Goal: Information Seeking & Learning: Check status

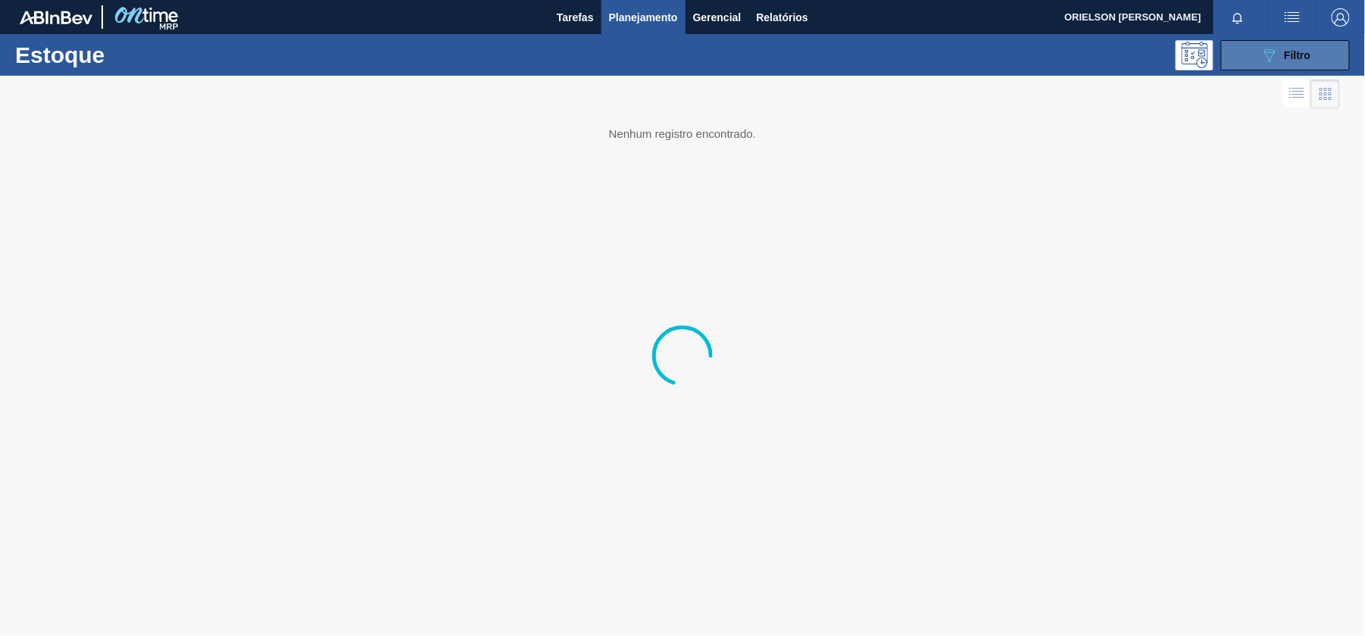
click at [1261, 55] on icon "089F7B8B-B2A5-4AFE-B5C0-19BA573D28AC" at bounding box center [1269, 55] width 18 height 18
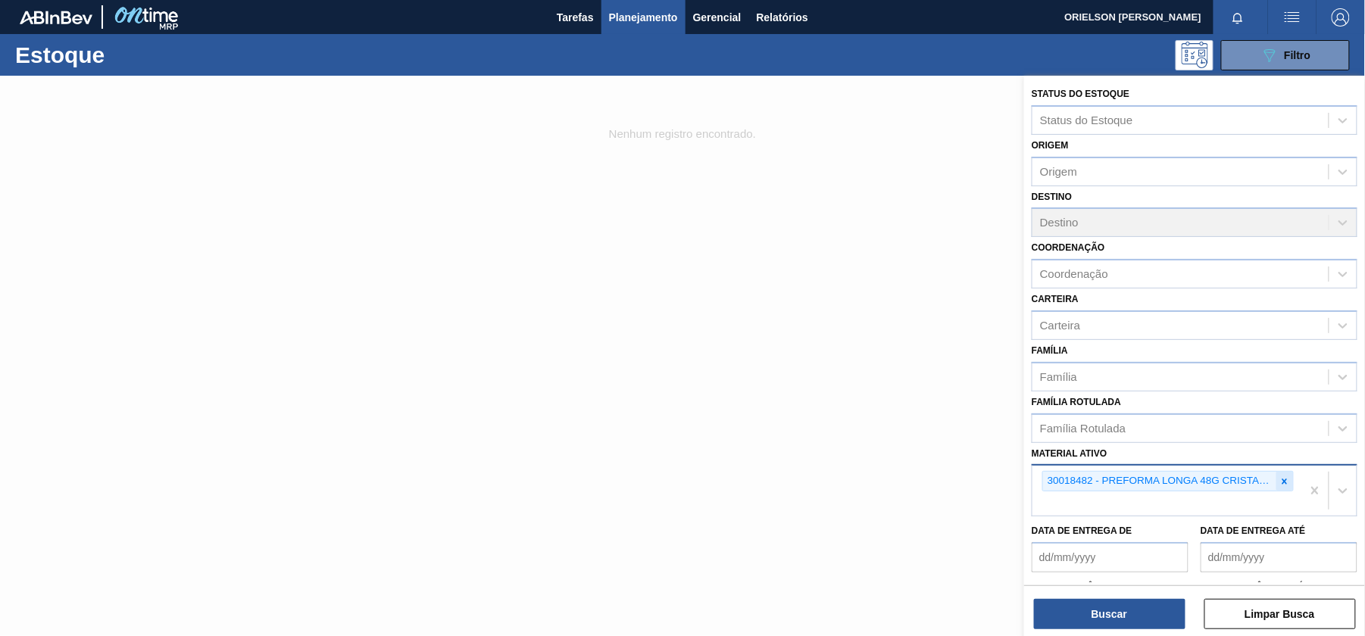
click at [1284, 479] on icon at bounding box center [1284, 481] width 11 height 11
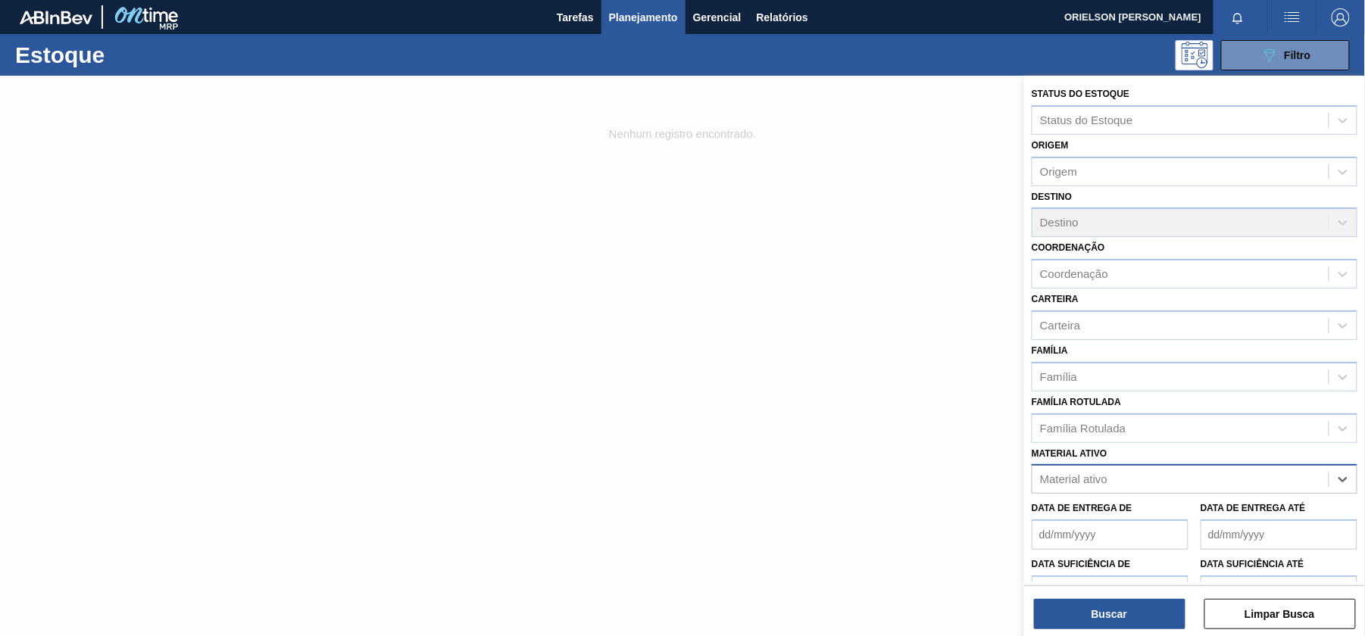
click at [1249, 483] on div "Material ativo" at bounding box center [1180, 480] width 296 height 22
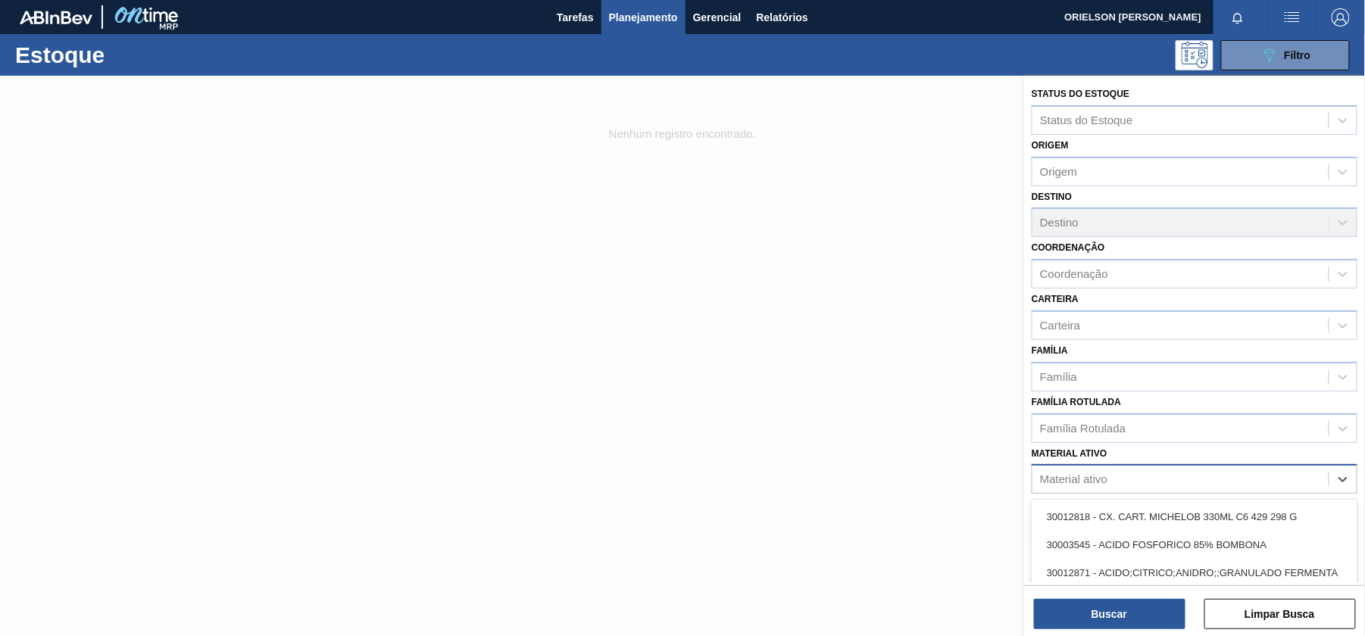
click at [1227, 479] on div "Material ativo" at bounding box center [1180, 480] width 296 height 22
click at [1206, 476] on div "Material ativo" at bounding box center [1180, 480] width 296 height 22
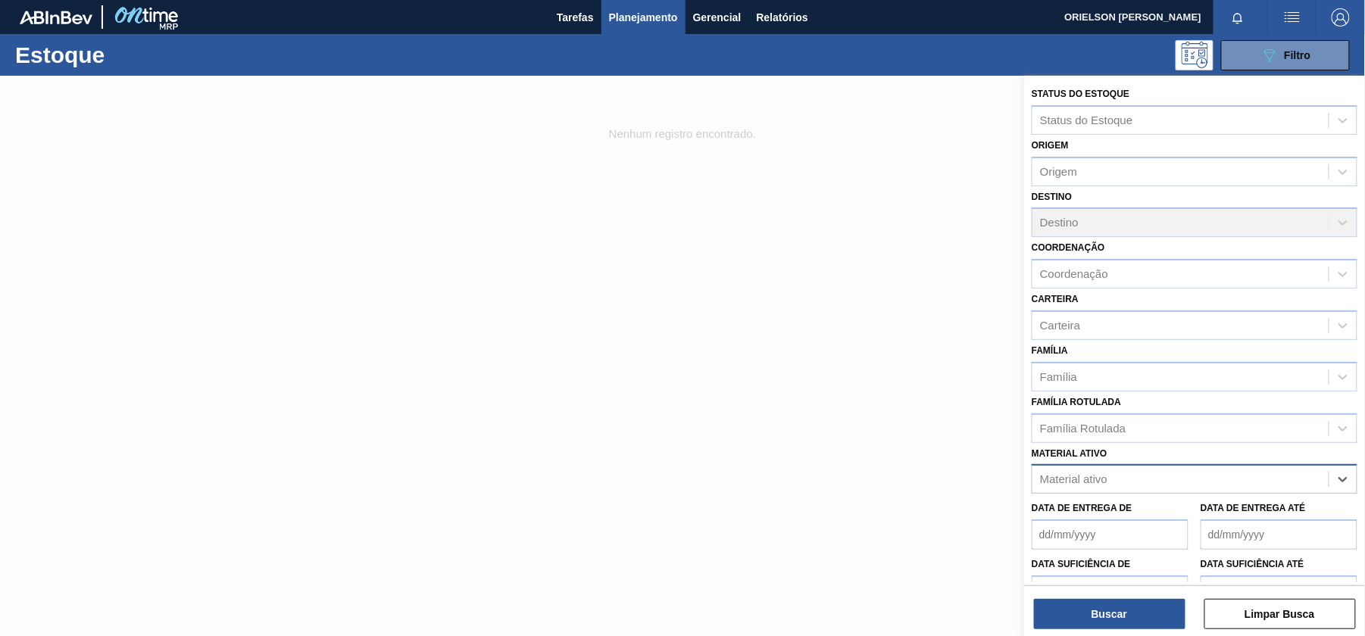
click at [1056, 485] on div "Material ativo" at bounding box center [1180, 480] width 296 height 22
click at [1060, 476] on div "Material ativo" at bounding box center [1073, 479] width 67 height 13
paste ativo "20009040"
type ativo "20009040"
click at [1109, 504] on div "20009040 - ROT FR BRAHMA 300 VALE PT REV02 CX60ML" at bounding box center [1194, 517] width 326 height 28
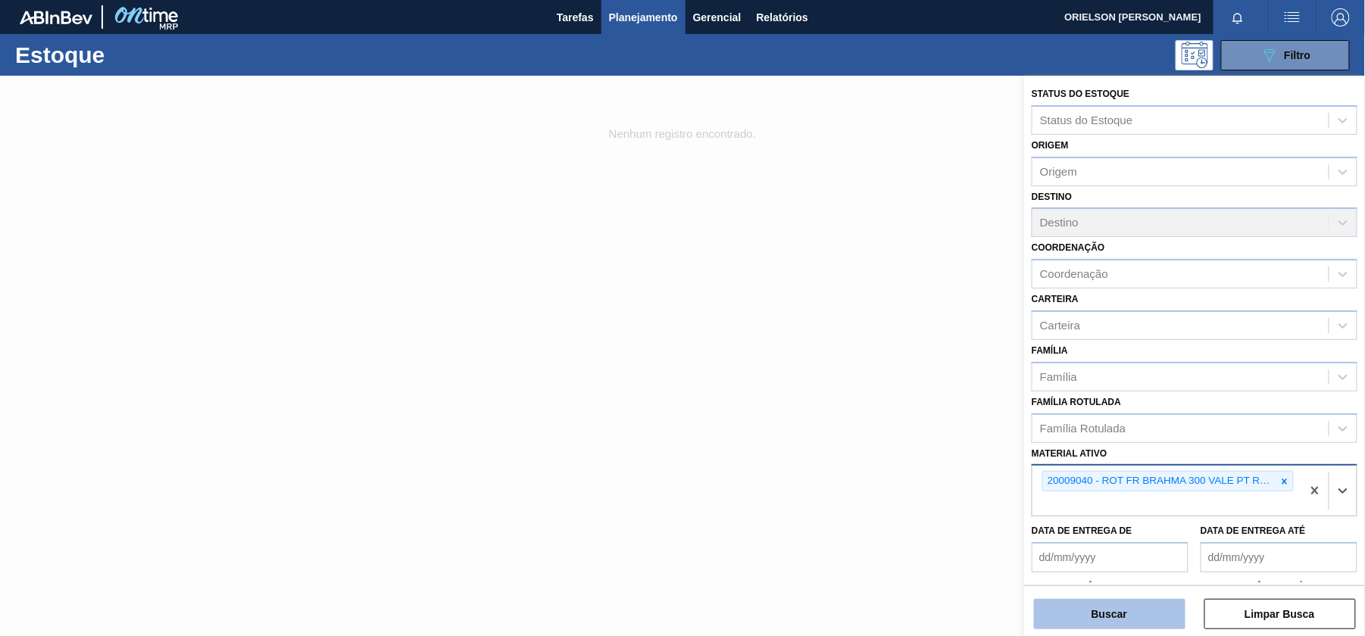
click at [1122, 607] on button "Buscar" at bounding box center [1109, 614] width 151 height 30
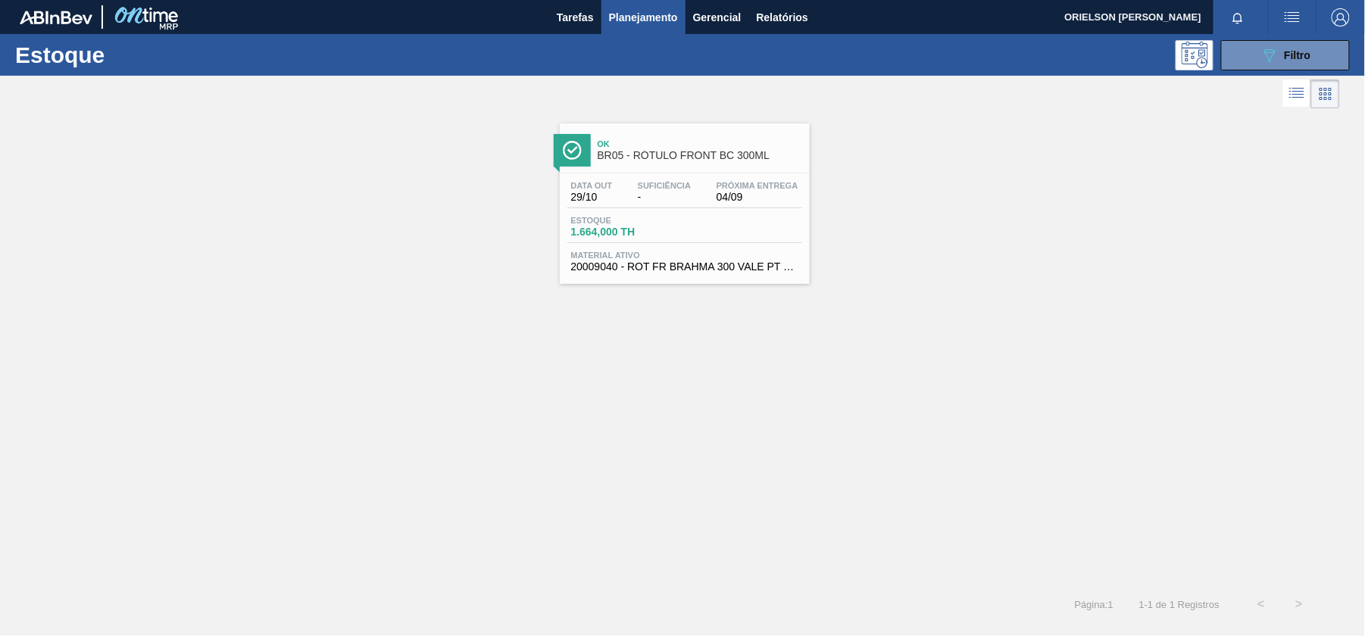
click at [661, 234] on span "1.664,000 TH" at bounding box center [624, 231] width 106 height 11
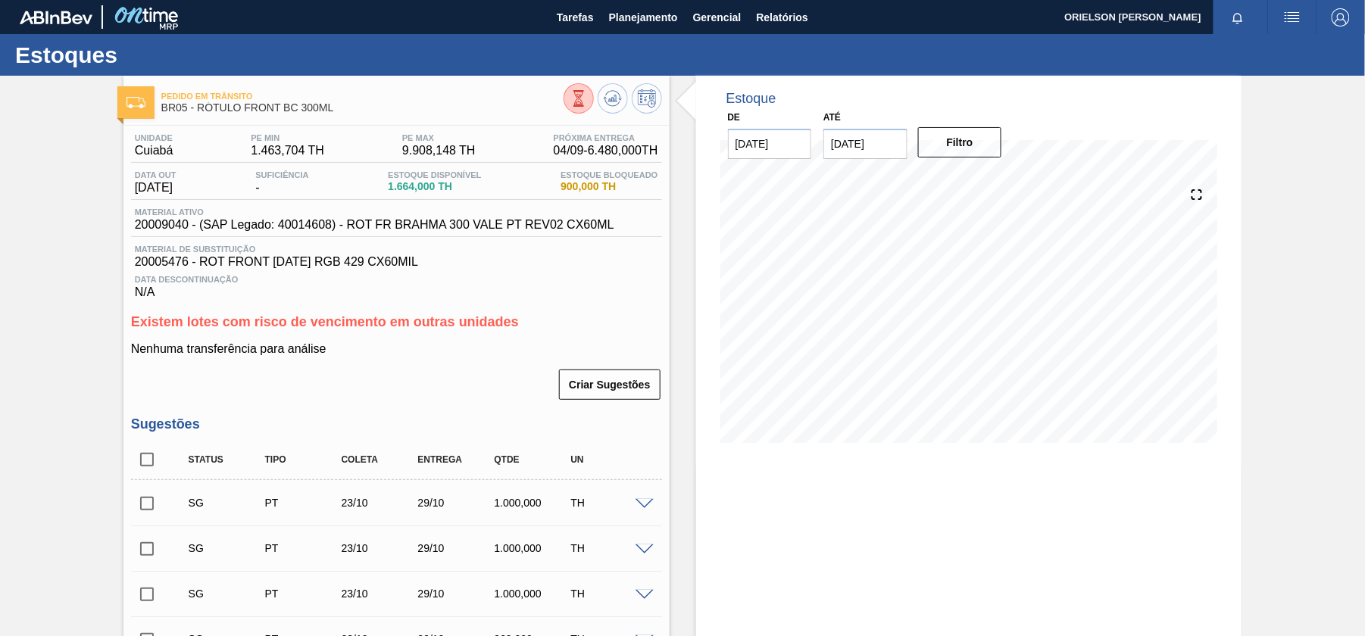
scroll to position [101, 0]
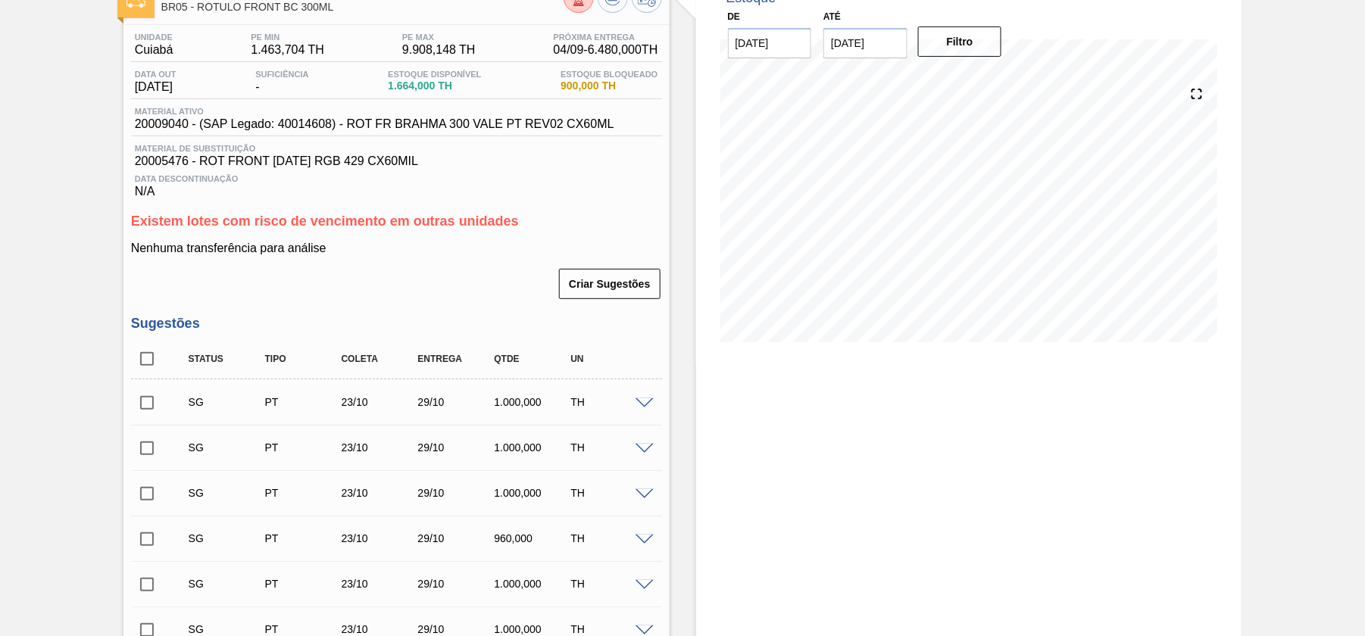
click at [634, 403] on div at bounding box center [647, 402] width 30 height 11
click at [636, 403] on span at bounding box center [644, 403] width 18 height 11
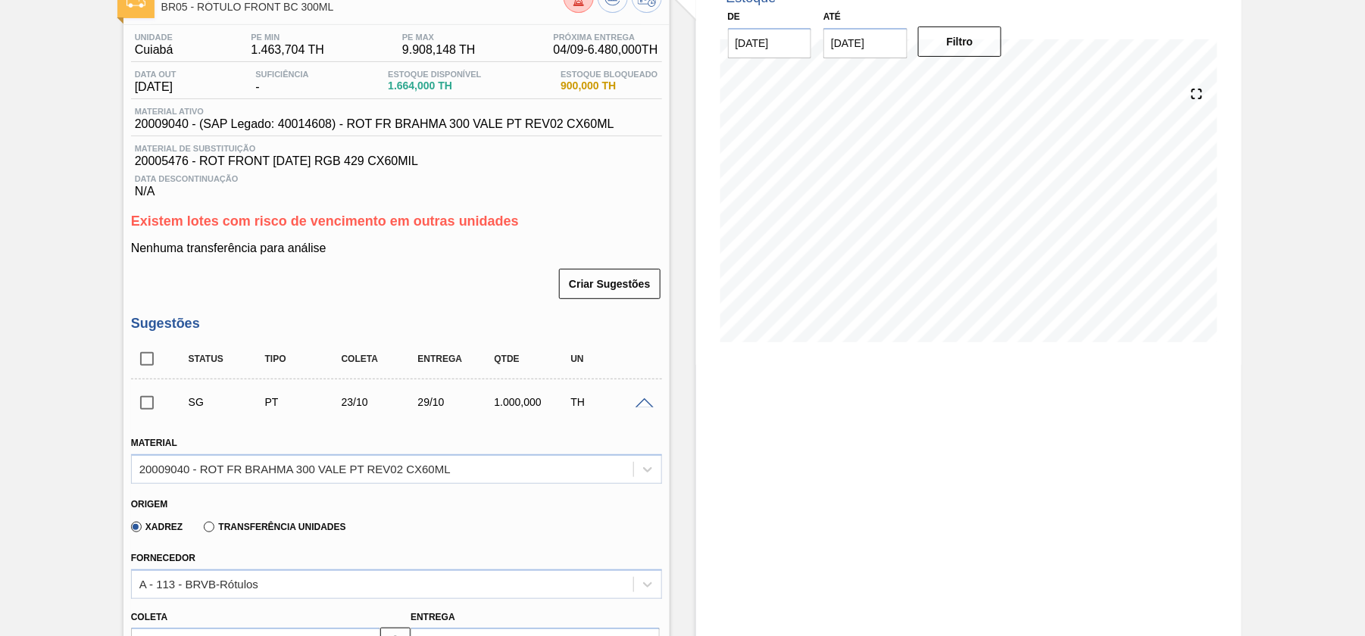
scroll to position [303, 0]
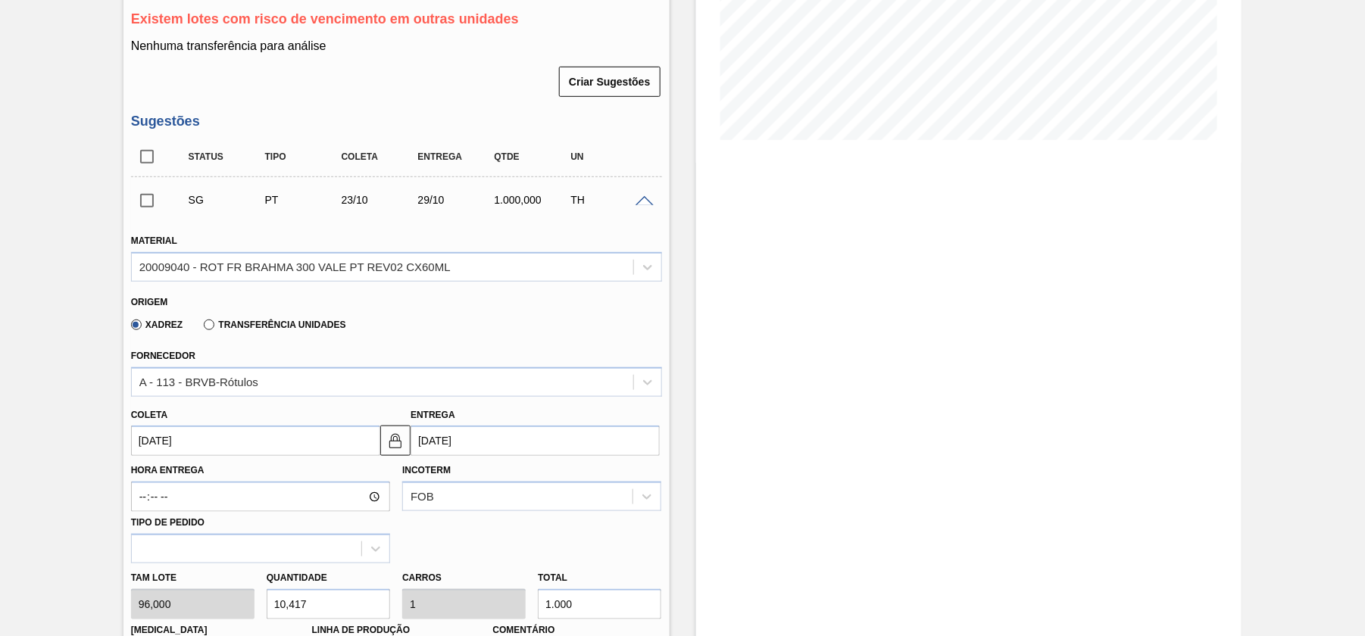
click at [632, 200] on div at bounding box center [647, 200] width 30 height 11
click at [649, 204] on span at bounding box center [644, 201] width 18 height 11
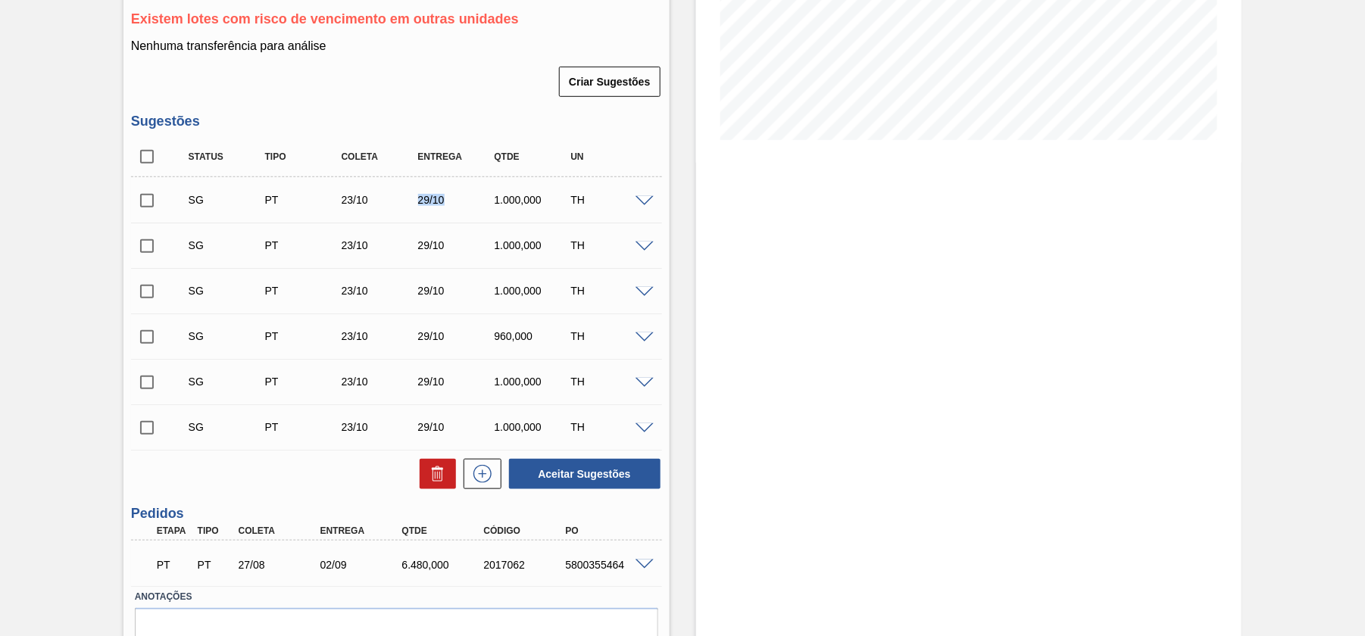
drag, startPoint x: 450, startPoint y: 204, endPoint x: 410, endPoint y: 197, distance: 40.8
click at [410, 197] on div "29/10" at bounding box center [446, 200] width 76 height 12
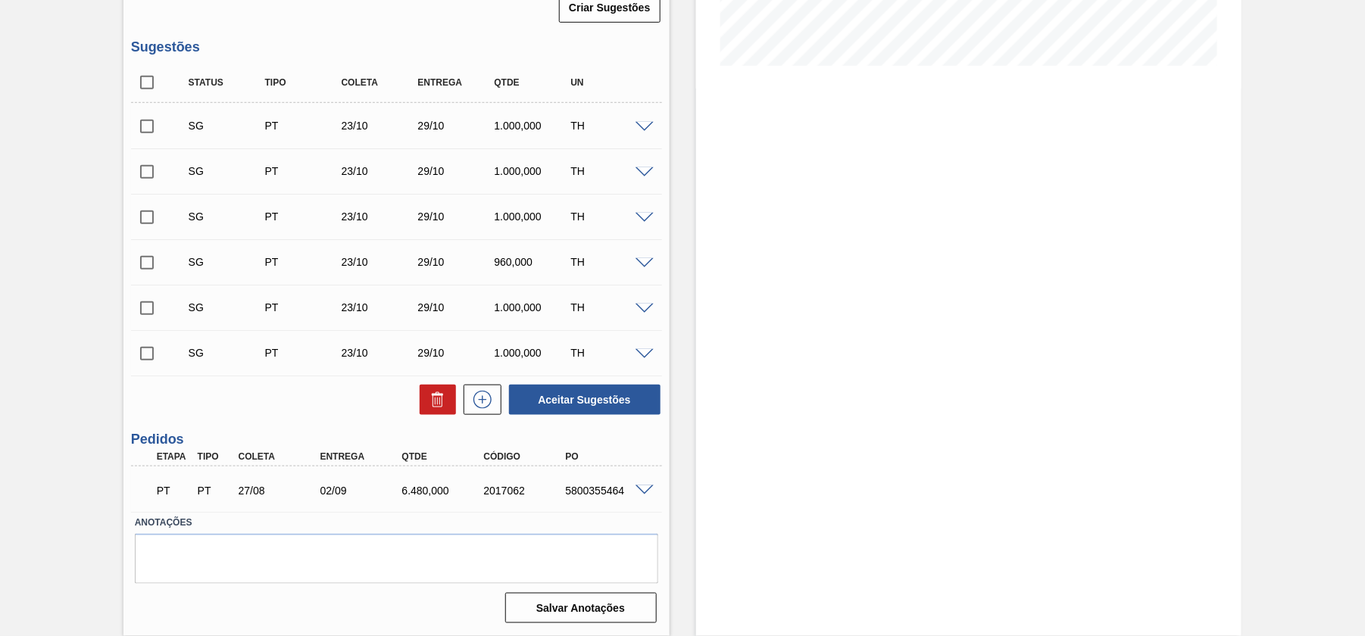
click at [649, 479] on div "PT PT 27/08 02/09 6.480,000 2017062 5800355464" at bounding box center [396, 489] width 531 height 38
click at [645, 485] on span at bounding box center [644, 490] width 18 height 11
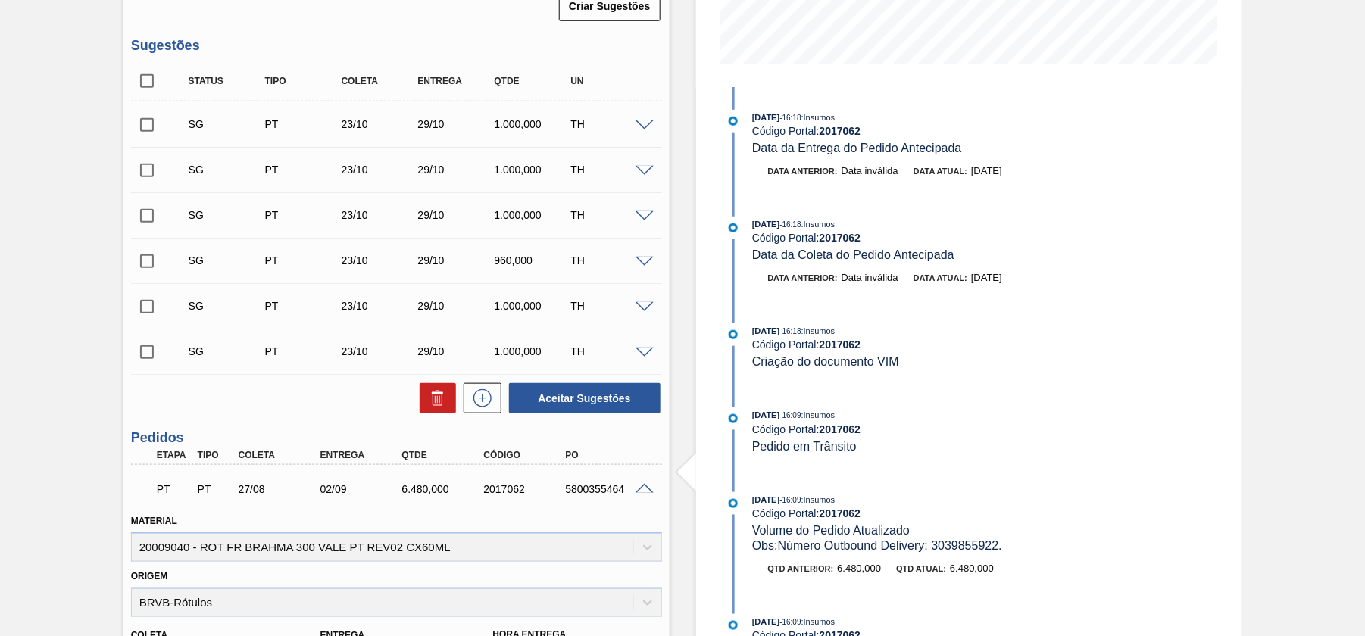
scroll to position [0, 0]
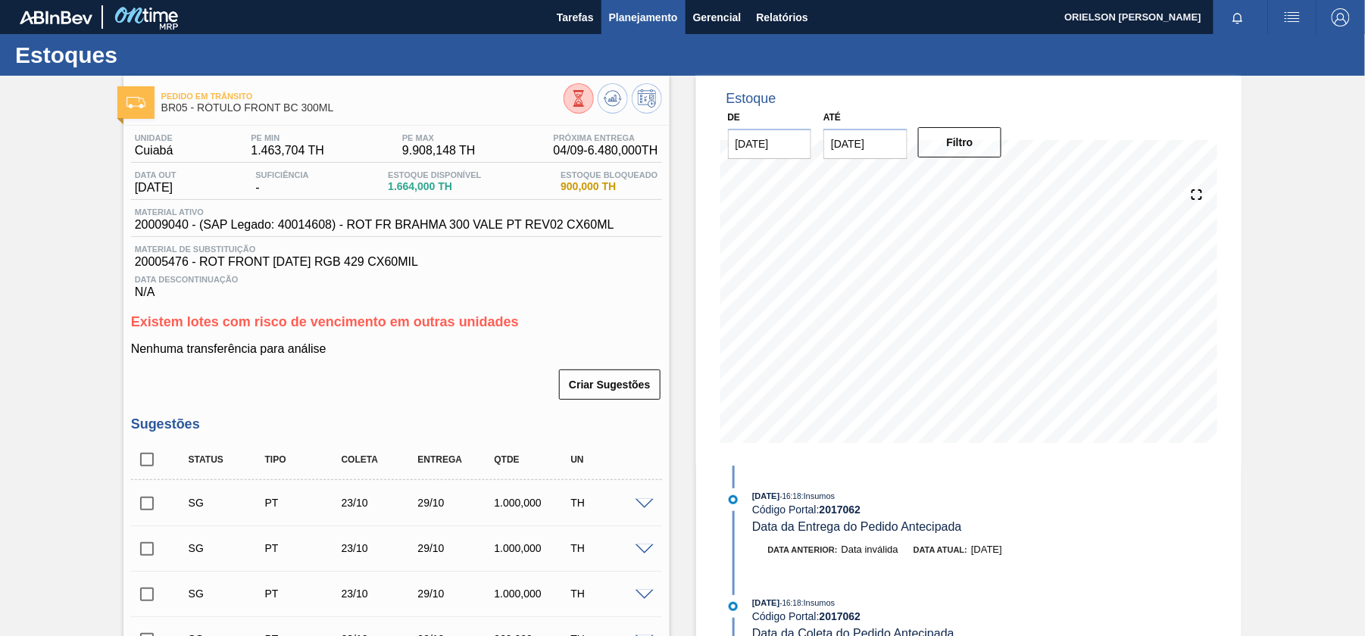
click at [635, 21] on span "Planejamento" at bounding box center [643, 17] width 69 height 18
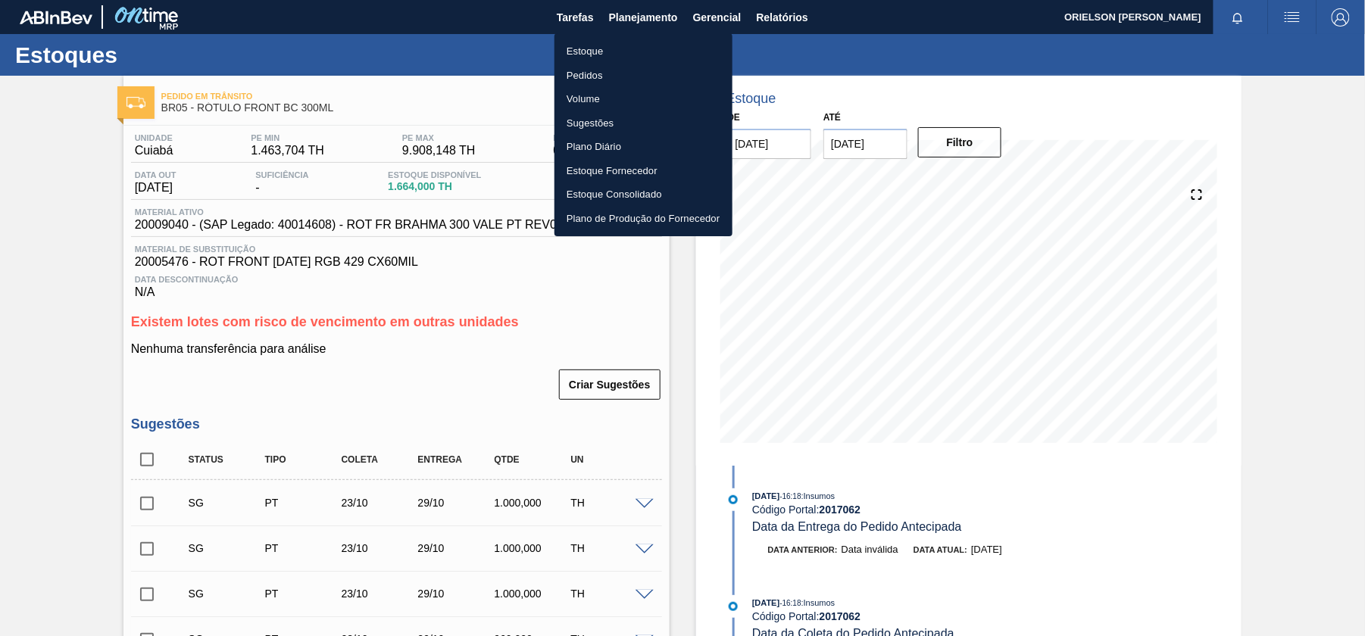
click at [622, 48] on li "Estoque" at bounding box center [643, 51] width 178 height 24
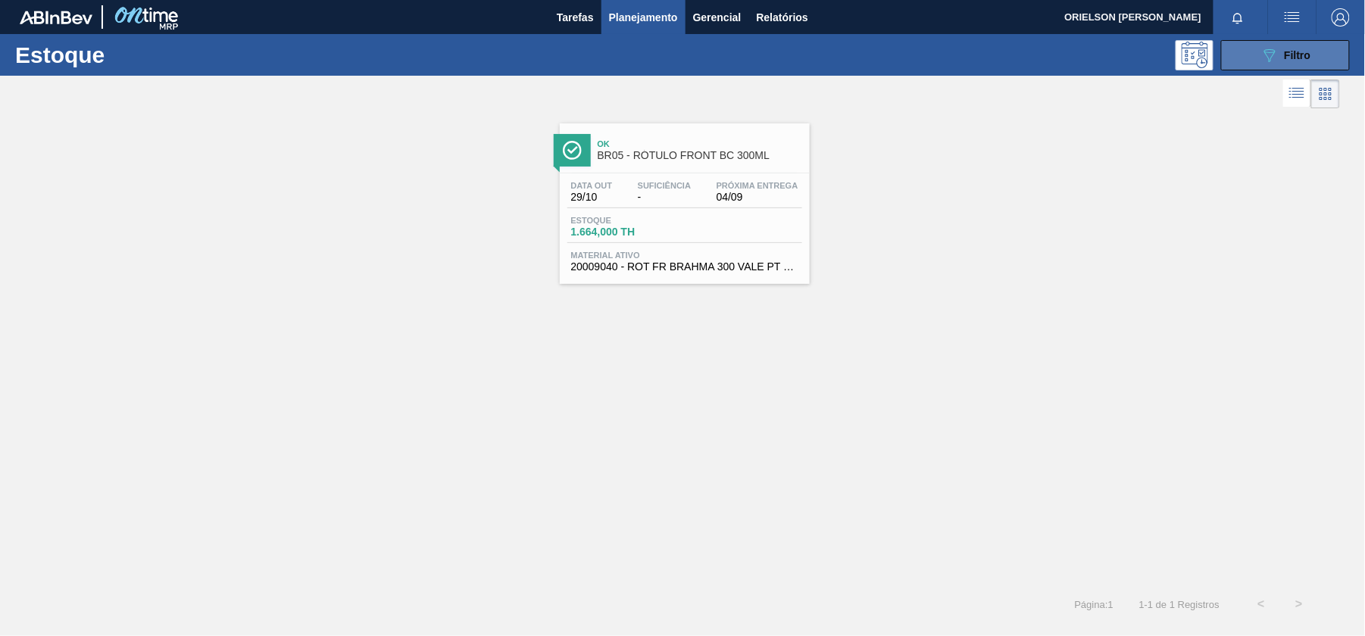
click at [1273, 67] on button "089F7B8B-B2A5-4AFE-B5C0-19BA573D28AC Filtro" at bounding box center [1285, 55] width 129 height 30
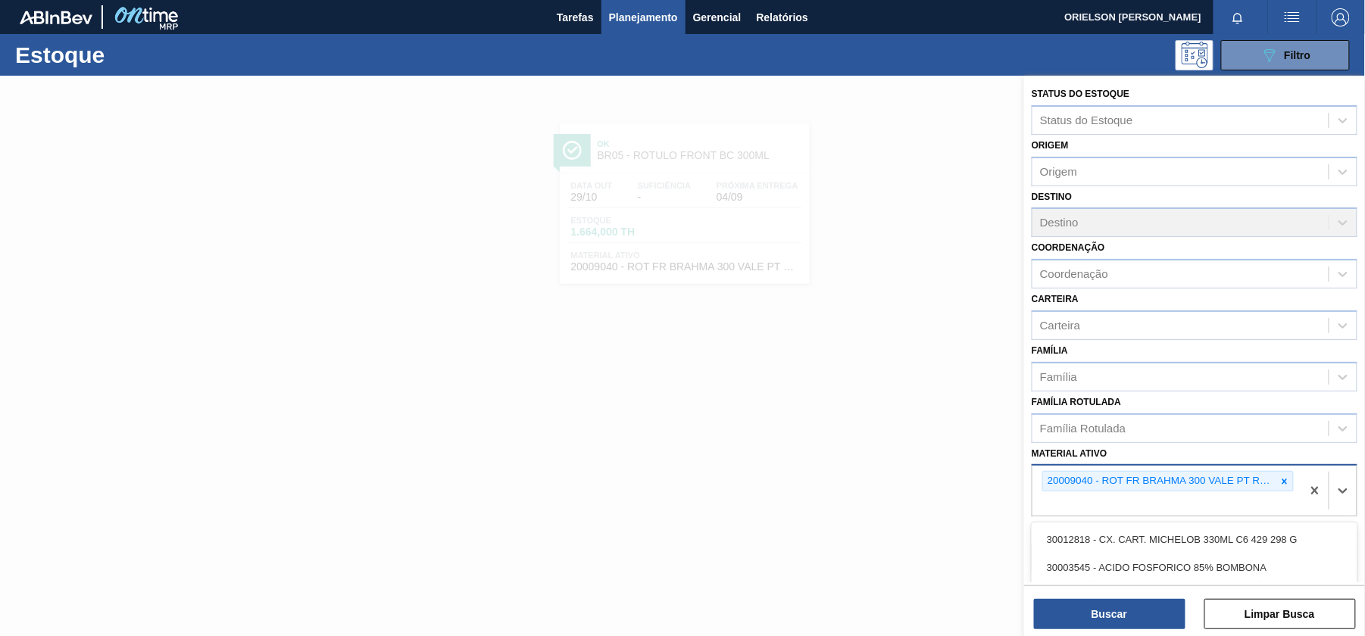
click at [1158, 501] on div "20009040 - ROT FR BRAHMA 300 VALE PT REV02 CX60ML" at bounding box center [1166, 491] width 269 height 50
paste ativo "20005468"
type ativo "20005468"
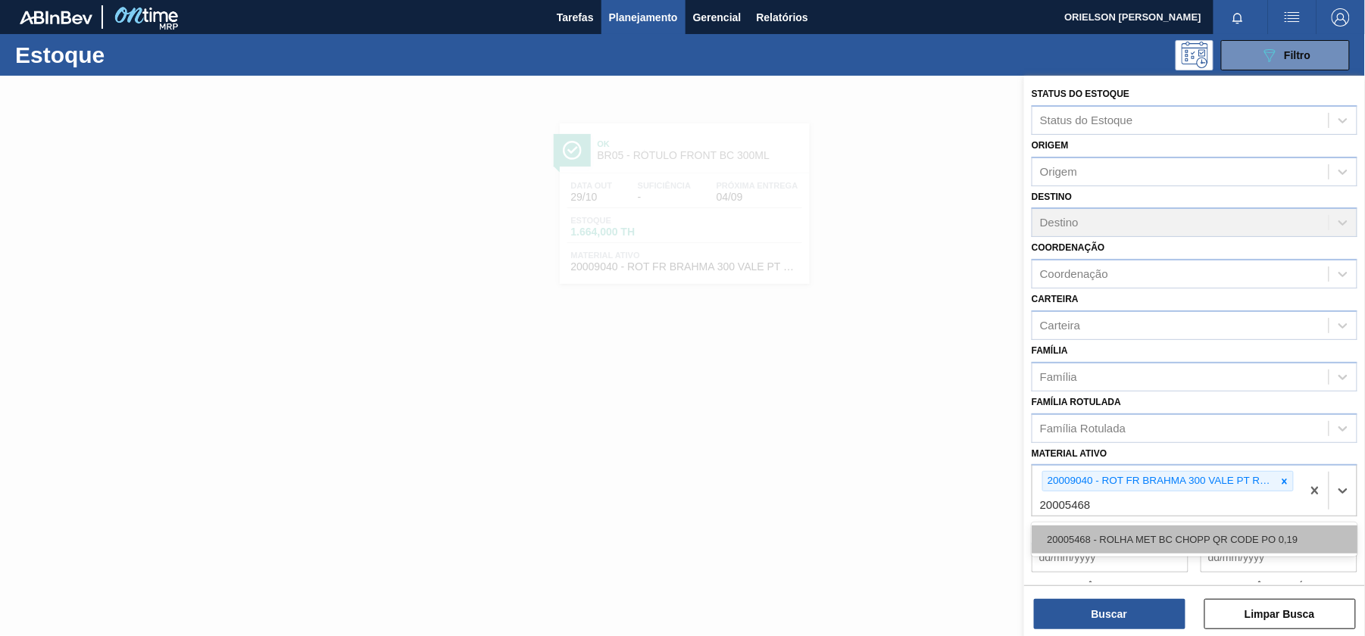
click at [1156, 535] on div "20005468 - ROLHA MET BC CHOPP QR CODE PO 0,19" at bounding box center [1194, 540] width 326 height 28
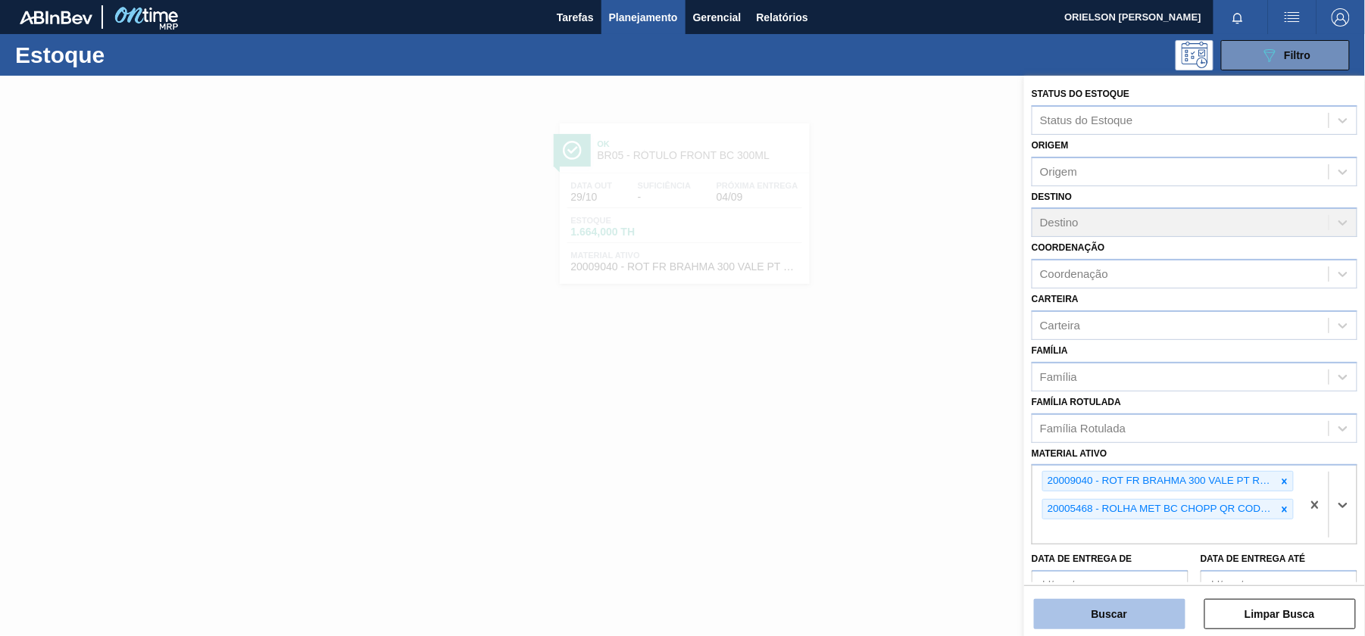
click at [1149, 615] on button "Buscar" at bounding box center [1109, 614] width 151 height 30
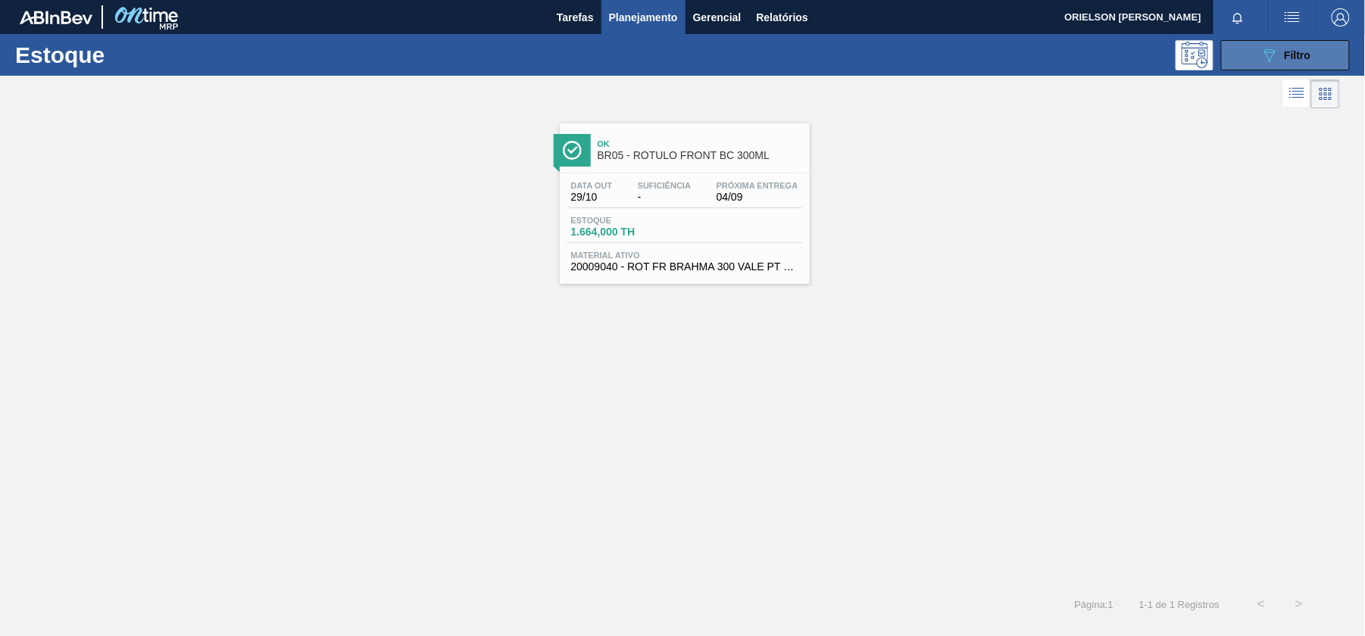
click at [1285, 59] on span "Filtro" at bounding box center [1297, 55] width 27 height 12
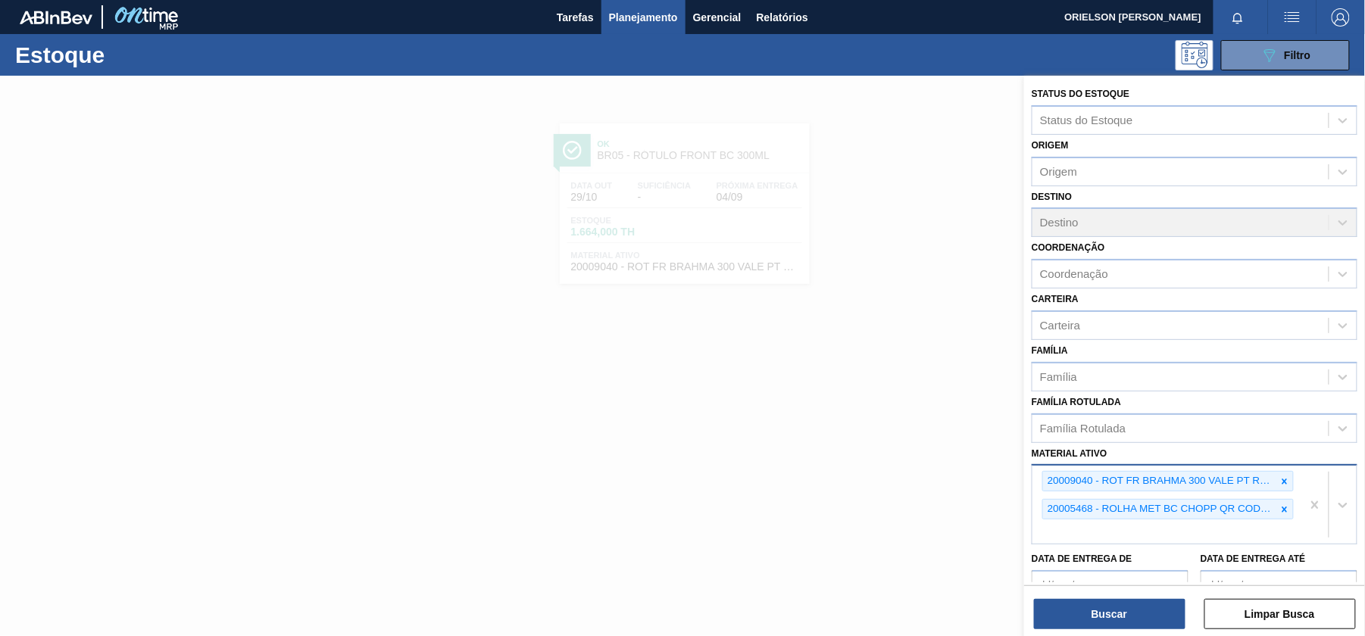
click at [1143, 533] on div "20009040 - ROT FR BRAHMA 300 VALE PT REV02 CX60ML 20005468 - ROLHA MET [PERSON_…" at bounding box center [1166, 505] width 269 height 78
paste ativo "30033934"
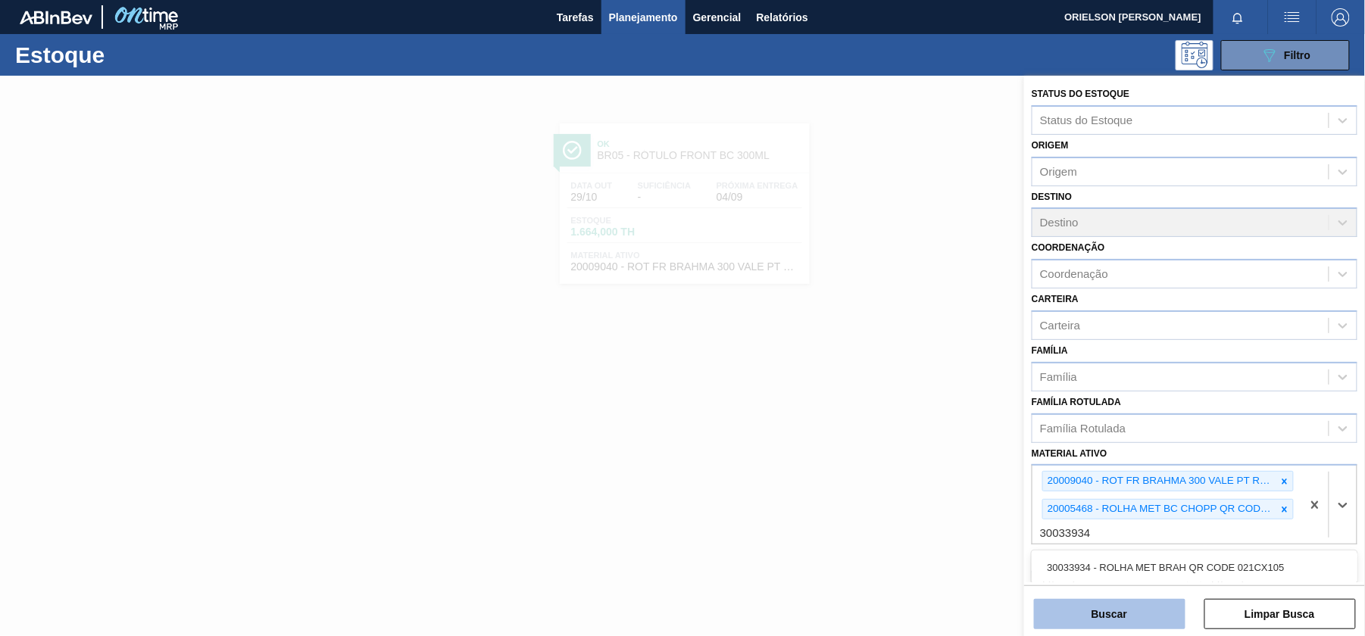
type ativo "30033934"
click at [1130, 618] on button "Buscar" at bounding box center [1109, 614] width 151 height 30
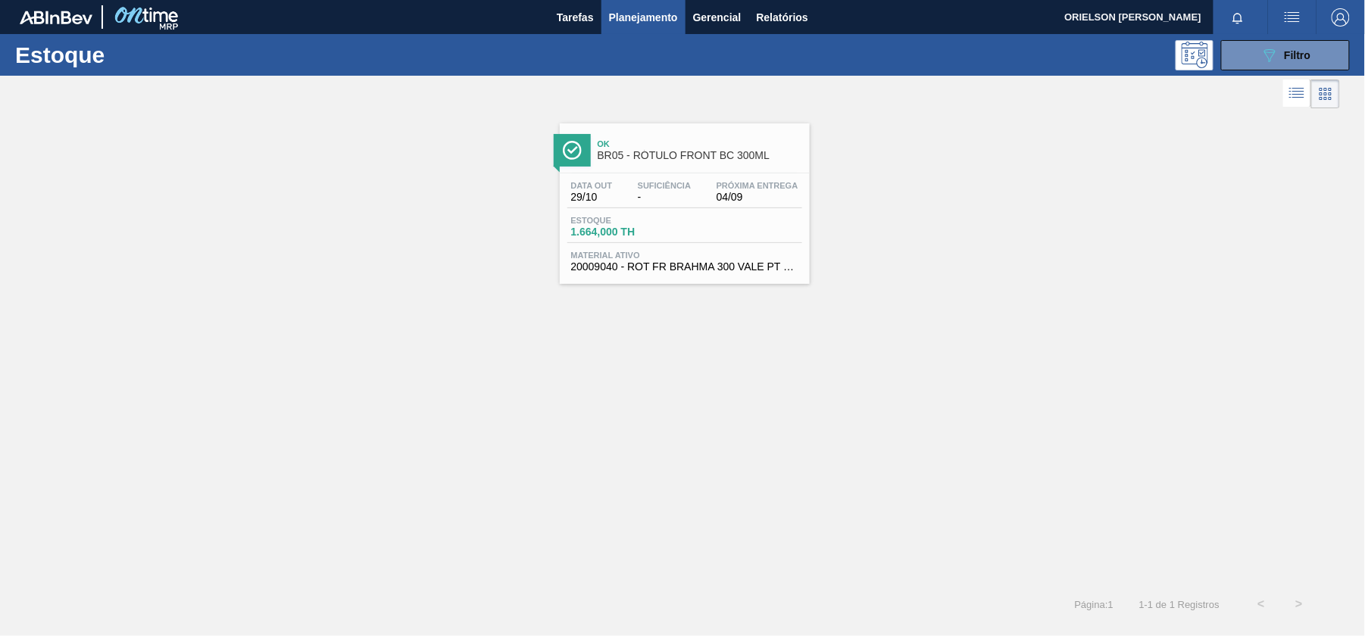
click at [648, 224] on span "Estoque" at bounding box center [624, 220] width 106 height 9
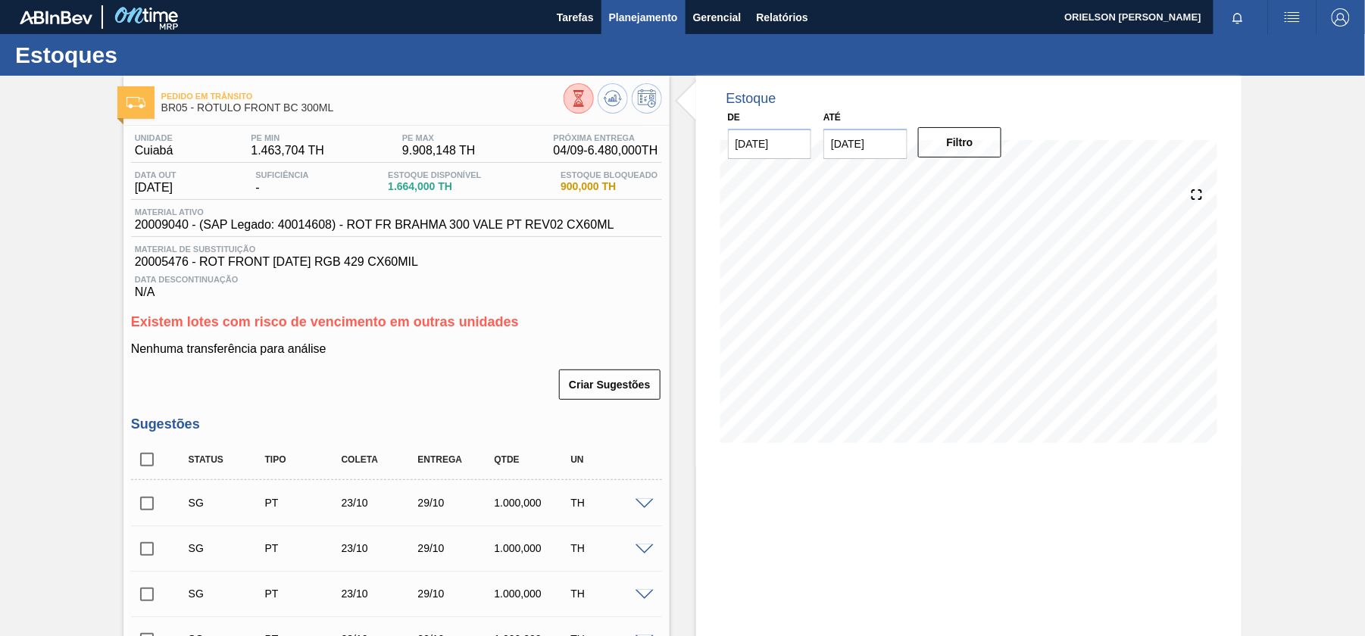
click at [618, 23] on span "Planejamento" at bounding box center [643, 17] width 69 height 18
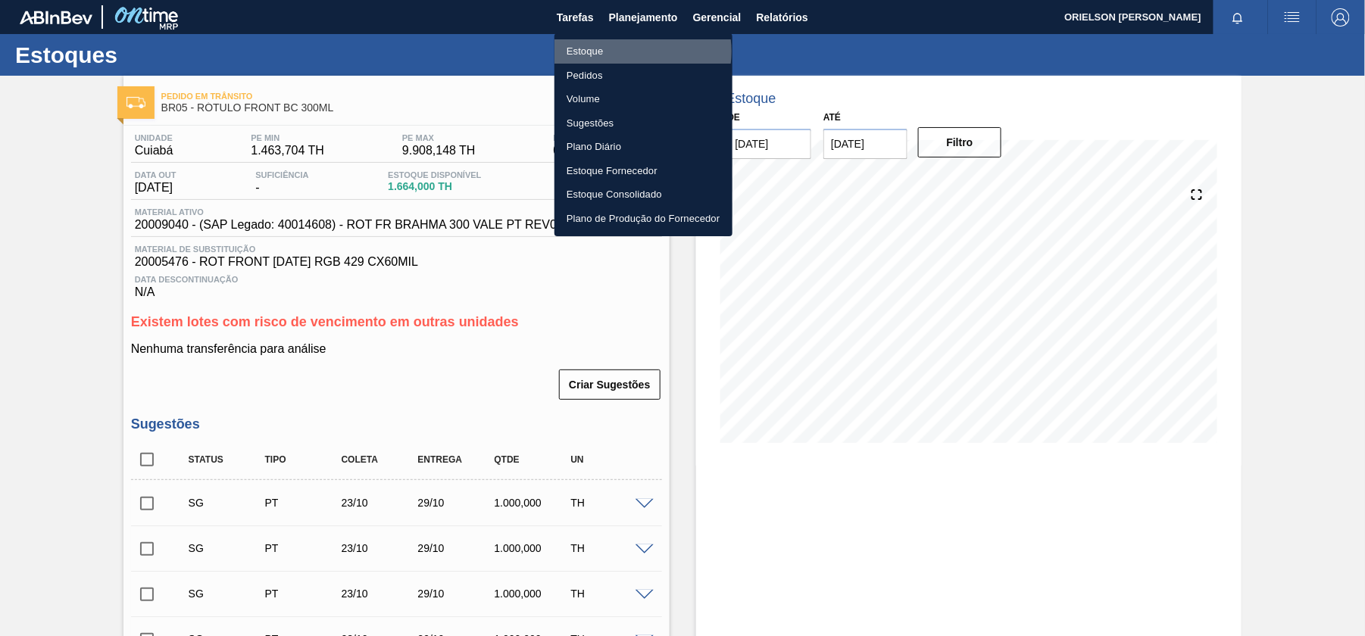
click at [629, 51] on li "Estoque" at bounding box center [643, 51] width 178 height 24
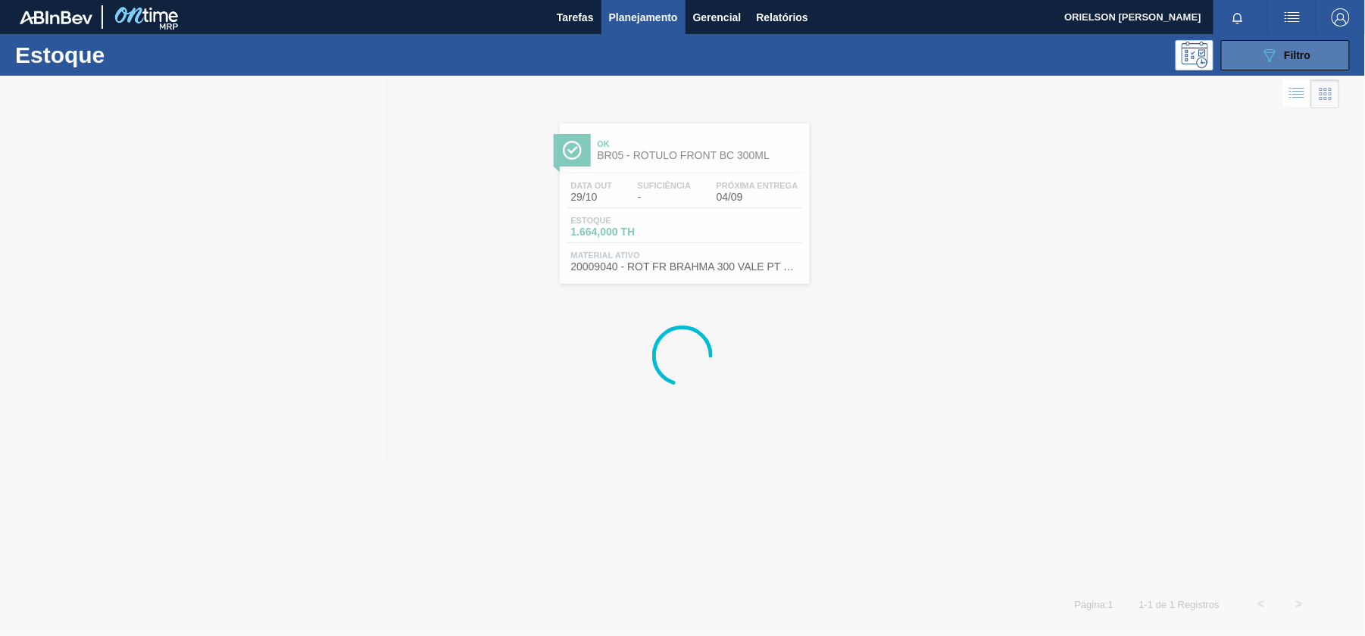
click at [1306, 58] on span "Filtro" at bounding box center [1297, 55] width 27 height 12
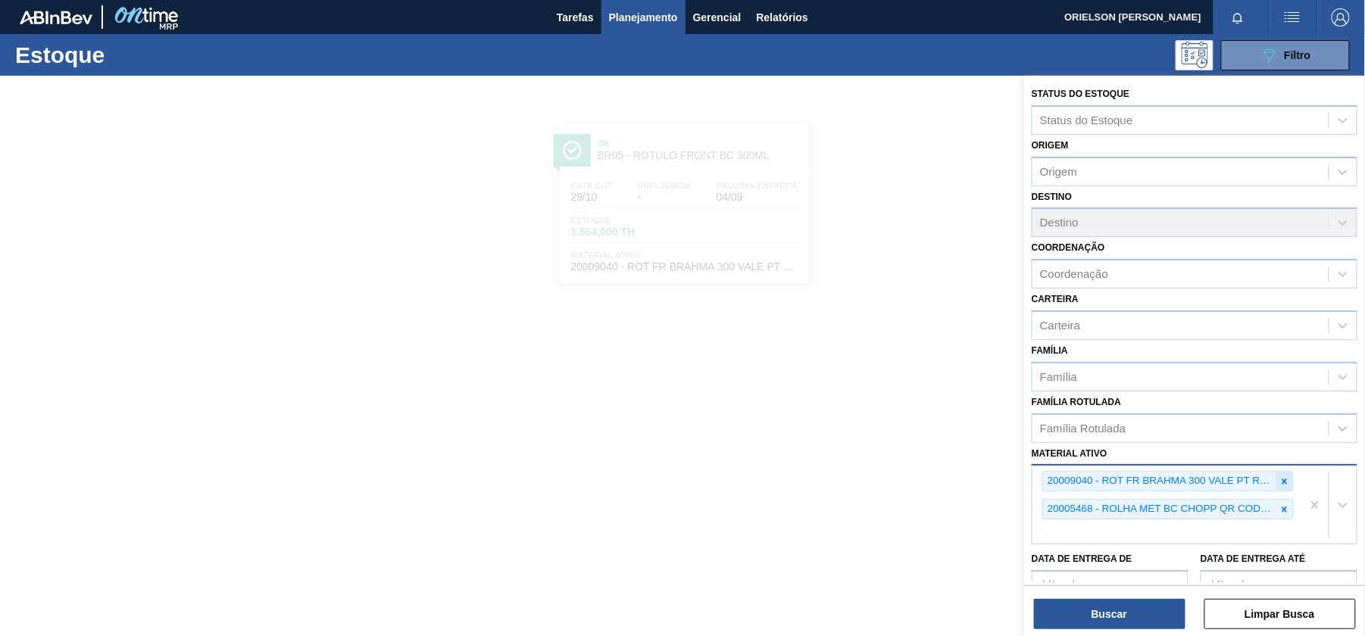
click at [1278, 486] on div at bounding box center [1284, 481] width 17 height 19
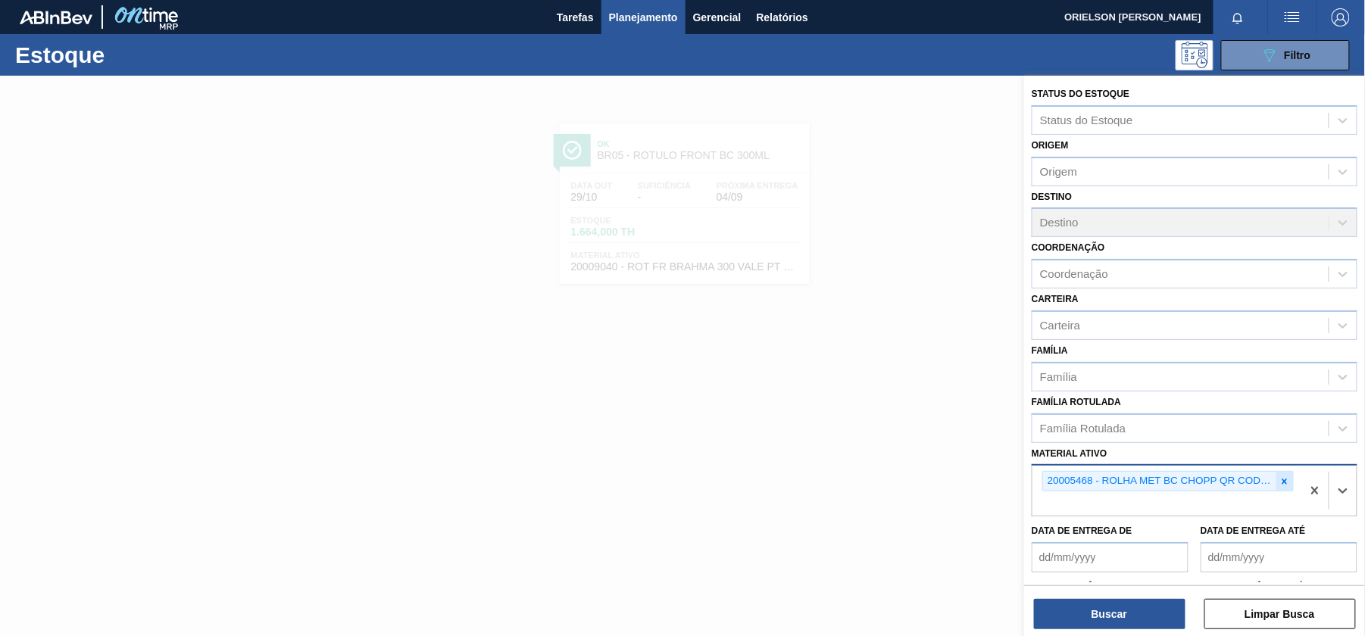
click at [1280, 480] on icon at bounding box center [1284, 481] width 11 height 11
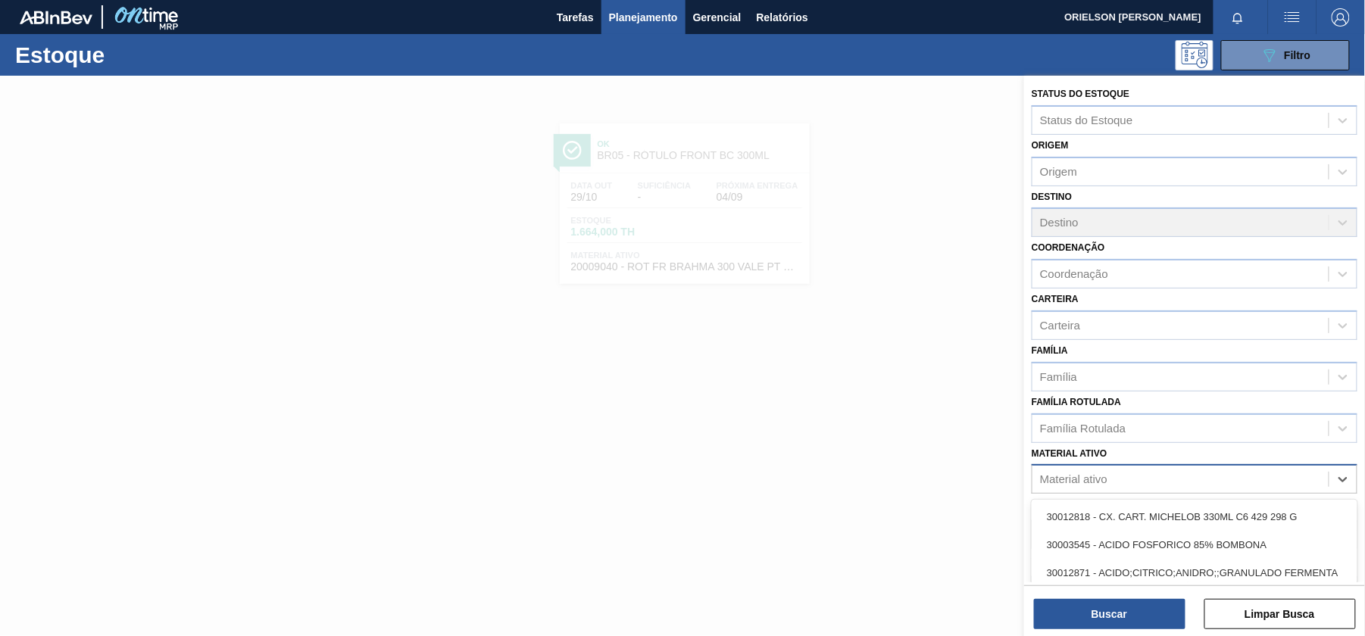
click at [1246, 479] on div "Material ativo" at bounding box center [1180, 480] width 296 height 22
paste ativo "30033934"
type ativo "30033934"
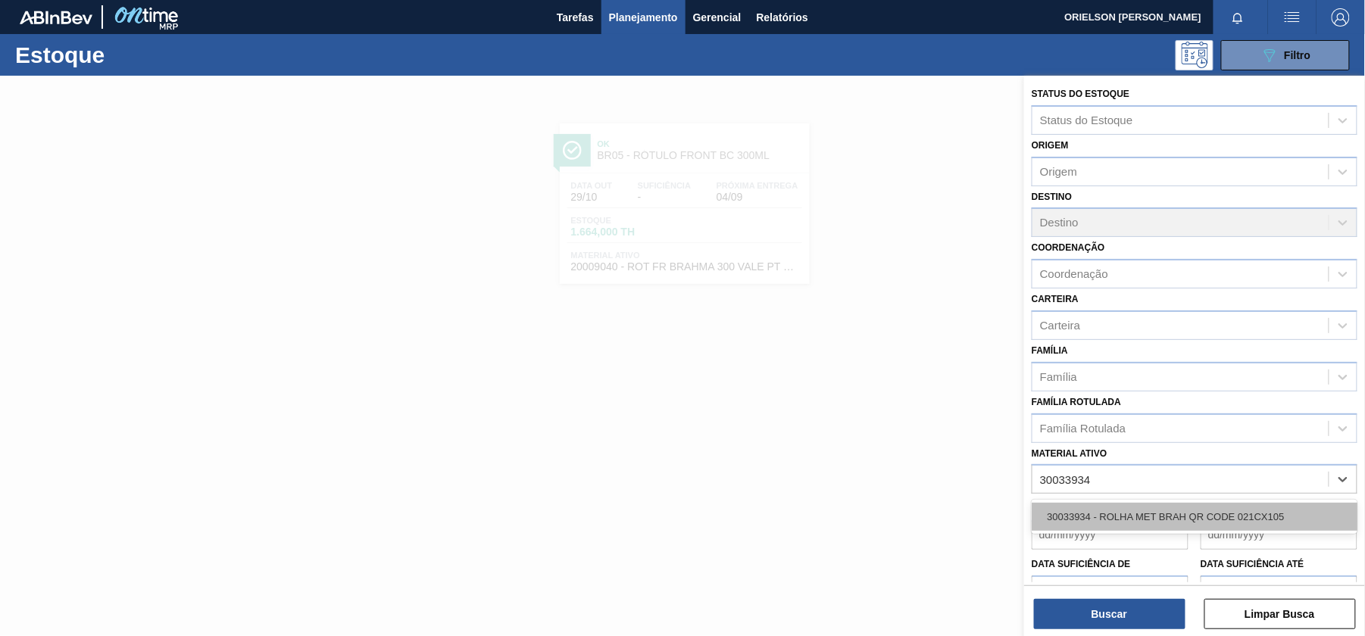
click at [1164, 516] on div "30033934 - ROLHA MET BRAH QR CODE 021CX105" at bounding box center [1194, 517] width 326 height 28
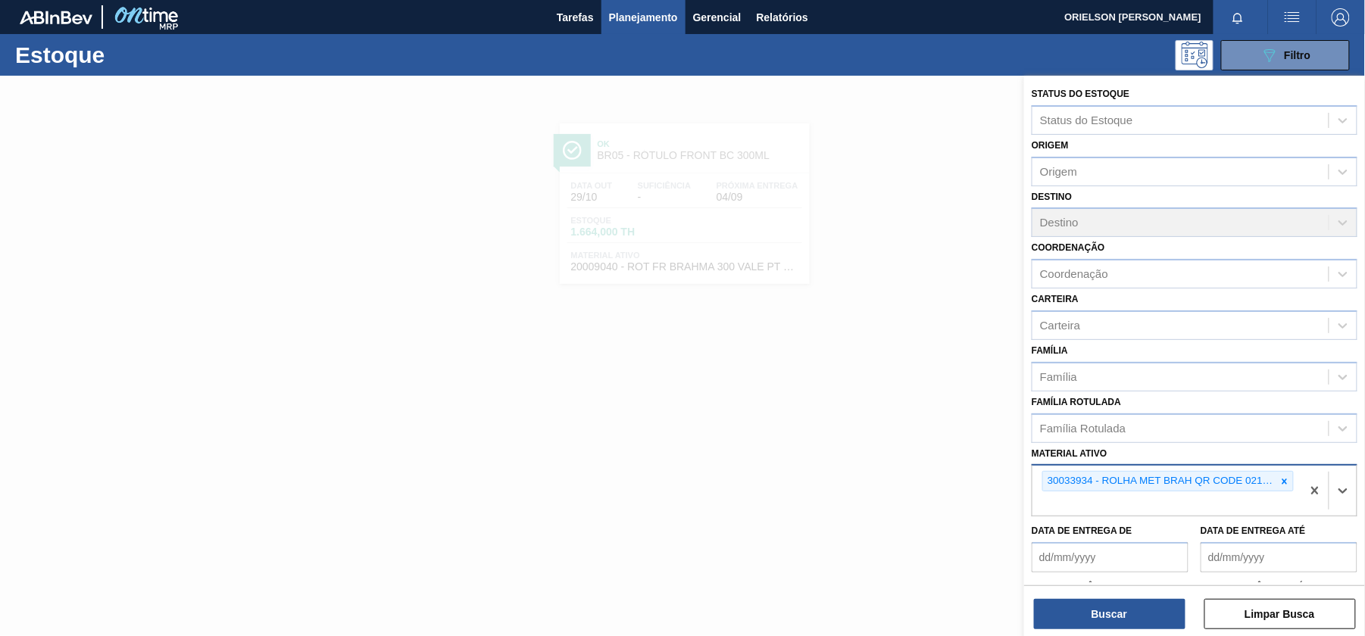
click at [1119, 494] on div "30033934 - ROLHA MET BRAH QR CODE 021CX105" at bounding box center [1166, 491] width 269 height 50
paste ativo "20005468"
type ativo "20005468"
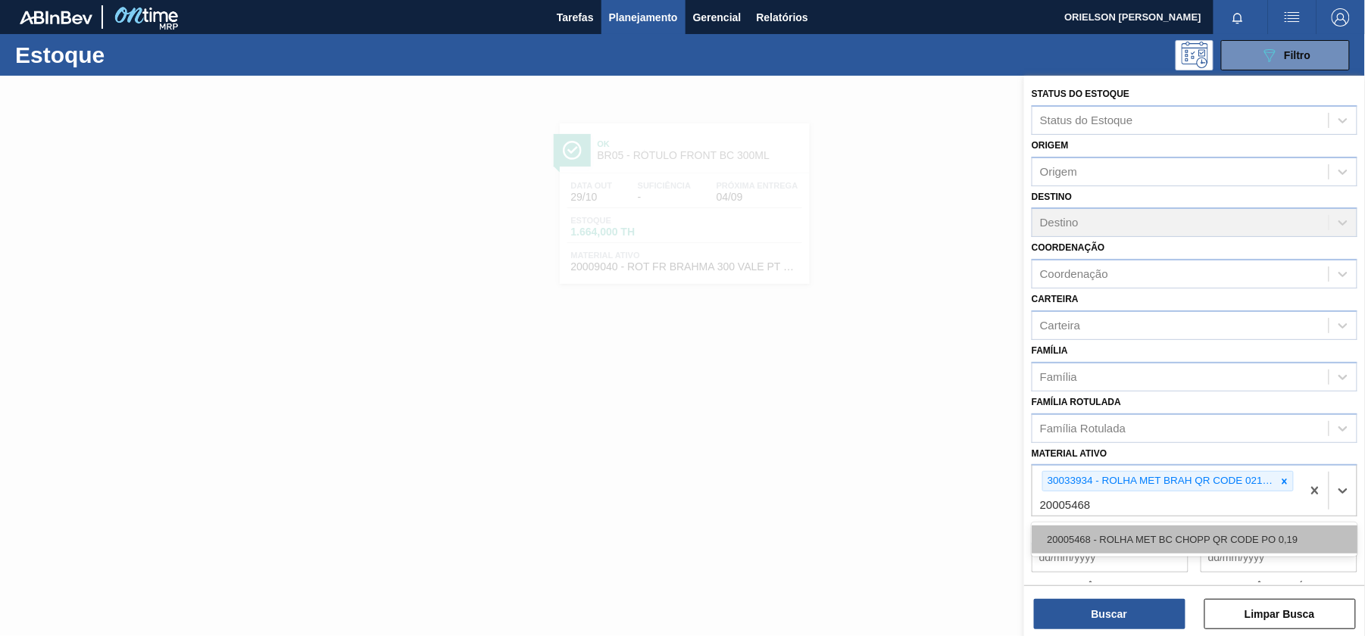
click at [1128, 533] on div "20005468 - ROLHA MET BC CHOPP QR CODE PO 0,19" at bounding box center [1194, 540] width 326 height 28
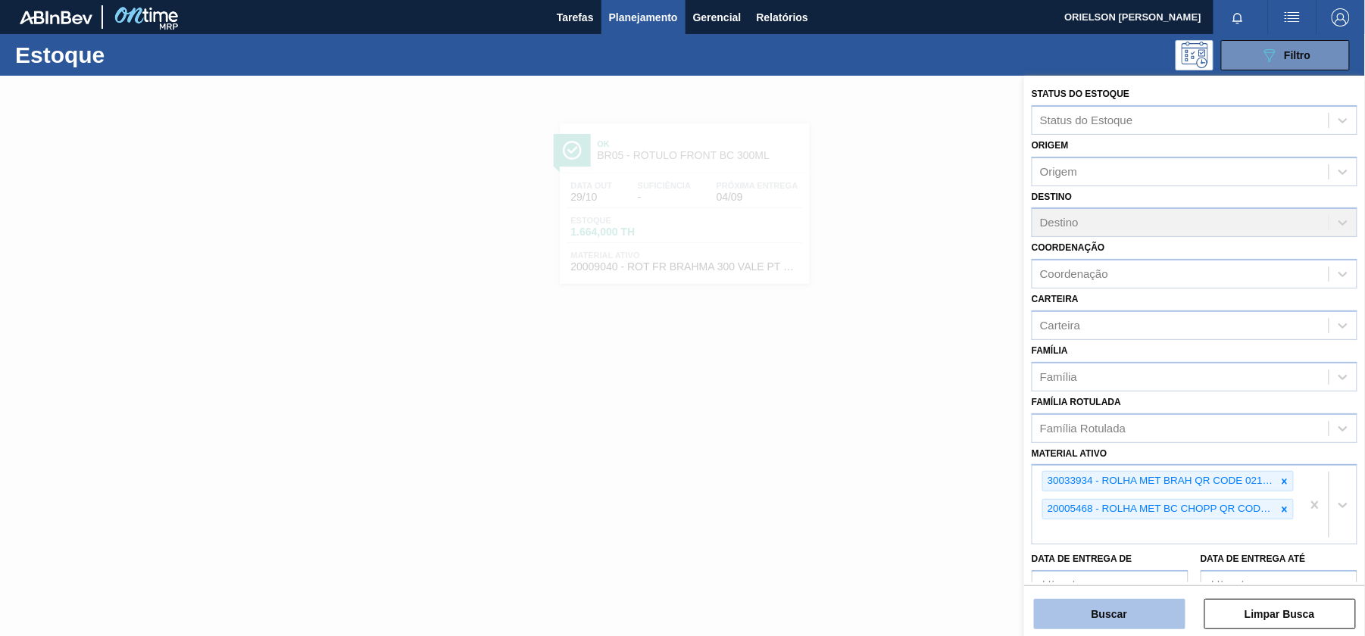
click at [1140, 607] on button "Buscar" at bounding box center [1109, 614] width 151 height 30
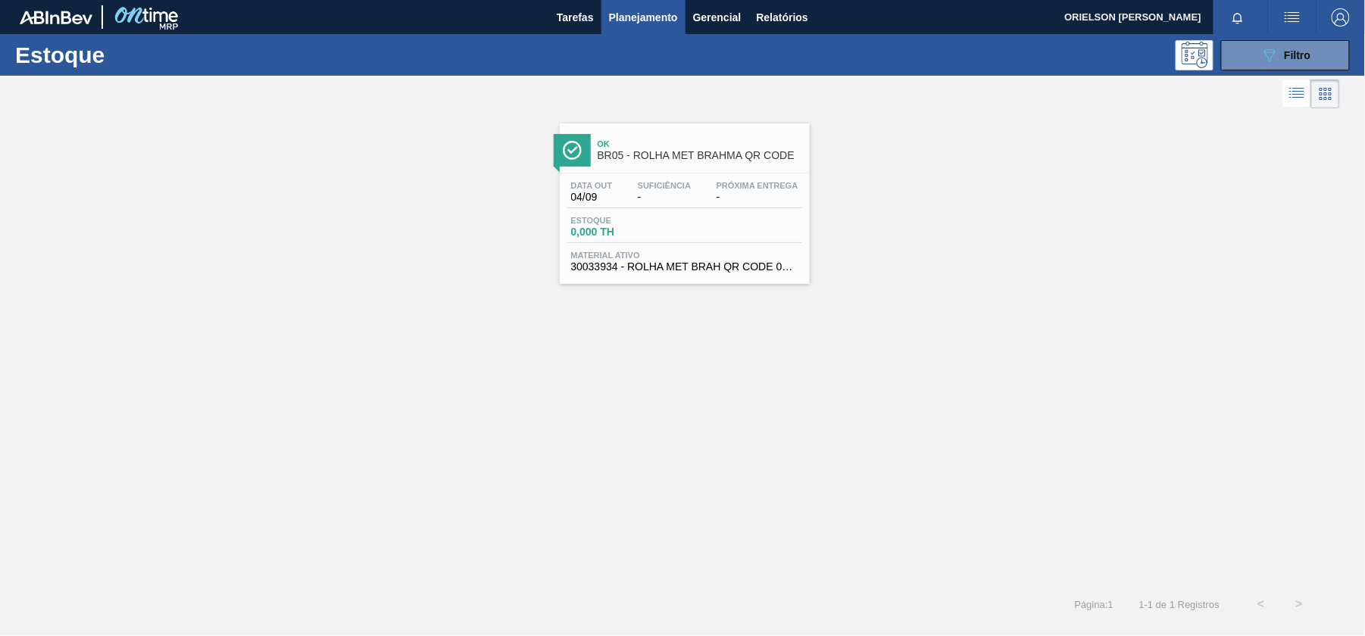
click at [800, 210] on div "Data out 04/09 Suficiência - Próxima Entrega - Estoque 0,000 TH Material ativo …" at bounding box center [685, 224] width 250 height 103
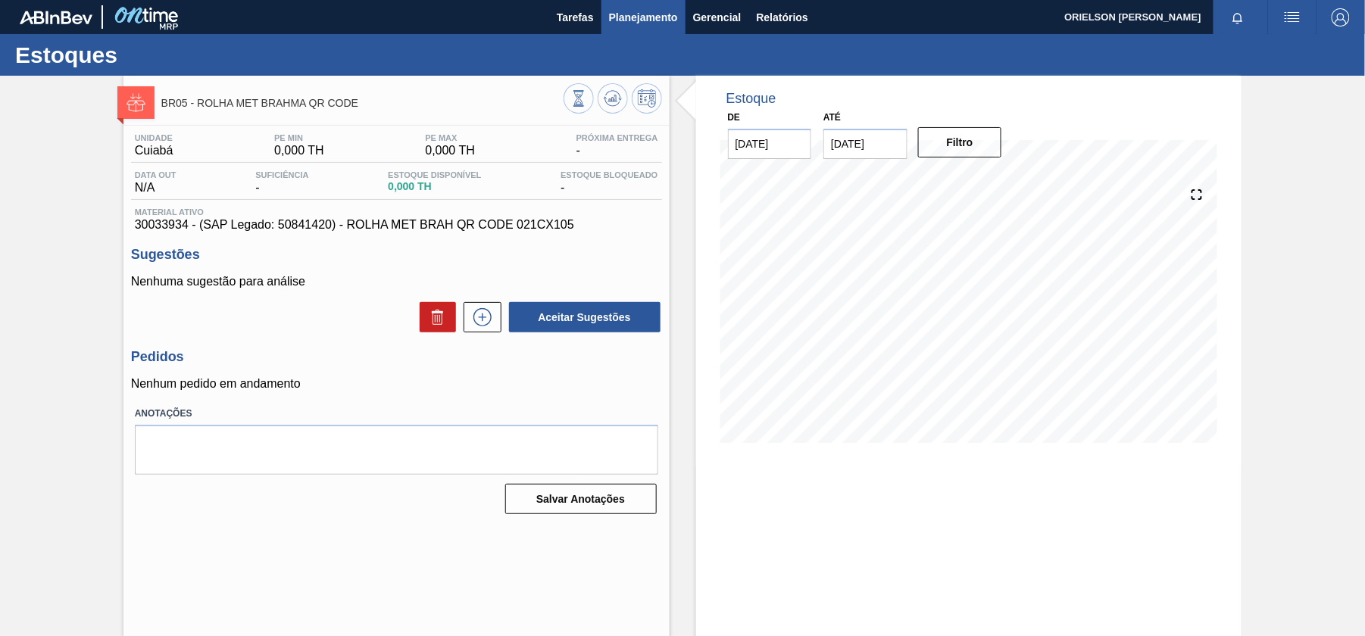
click at [650, 17] on span "Planejamento" at bounding box center [643, 17] width 69 height 18
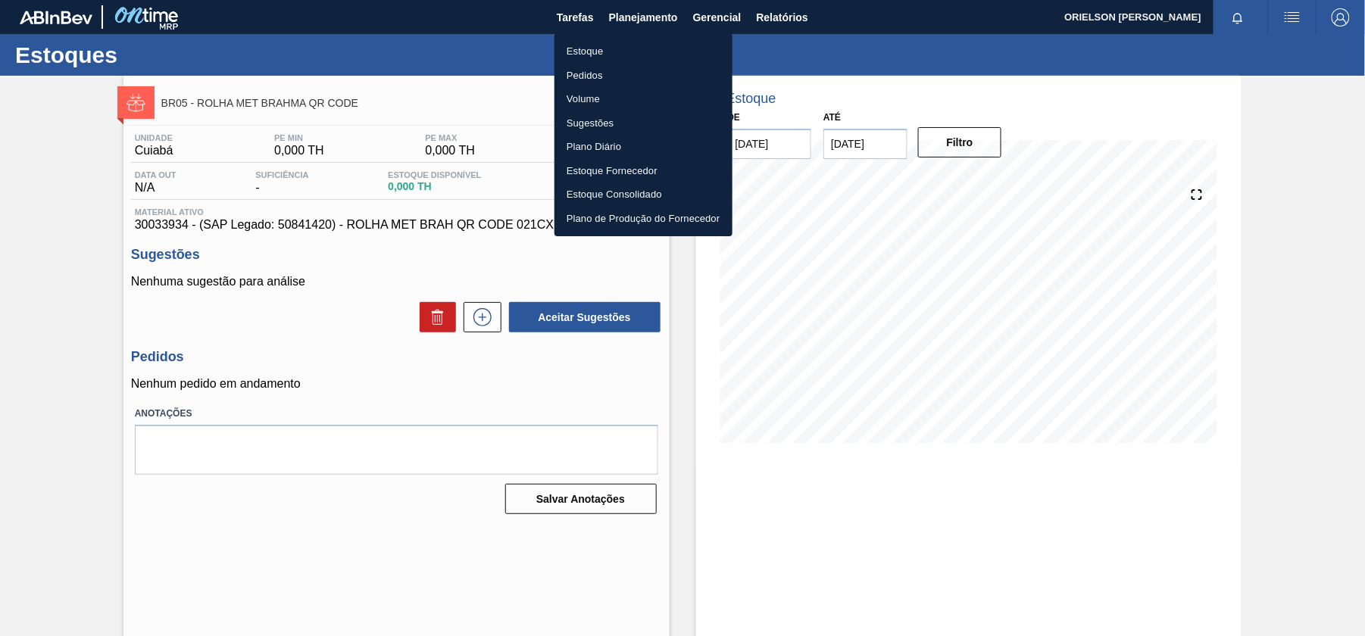
click at [585, 53] on li "Estoque" at bounding box center [643, 51] width 178 height 24
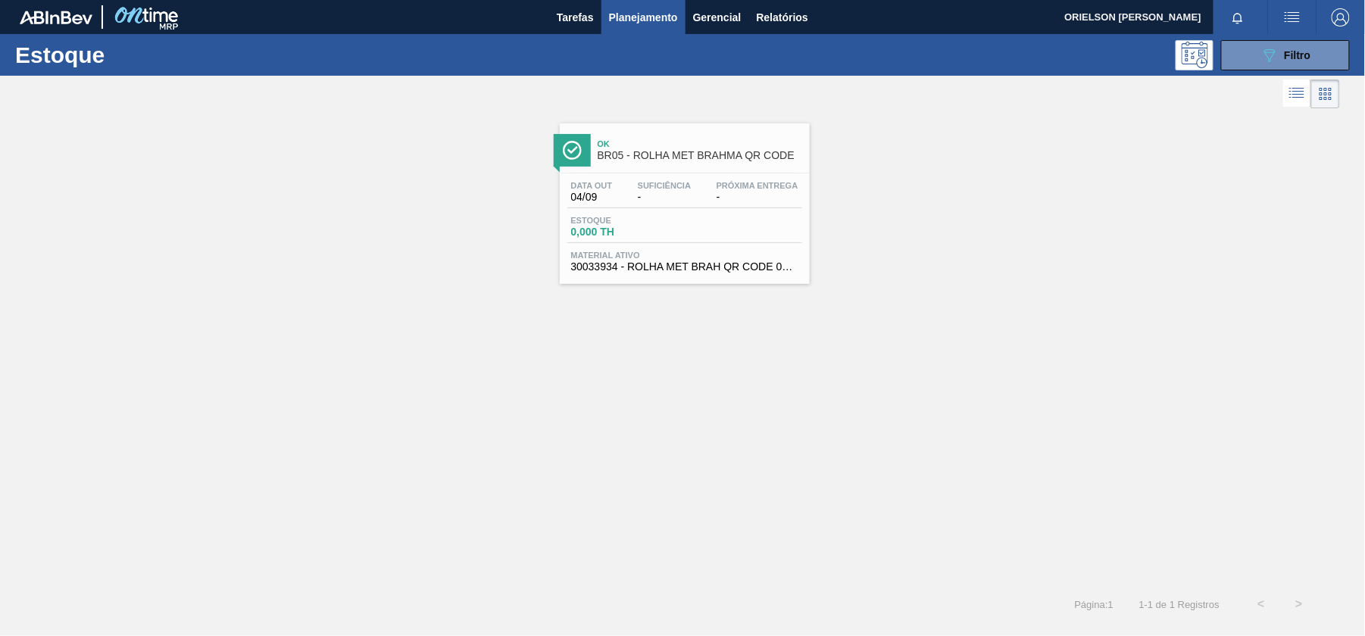
click at [666, 237] on span "0,000 TH" at bounding box center [624, 231] width 106 height 11
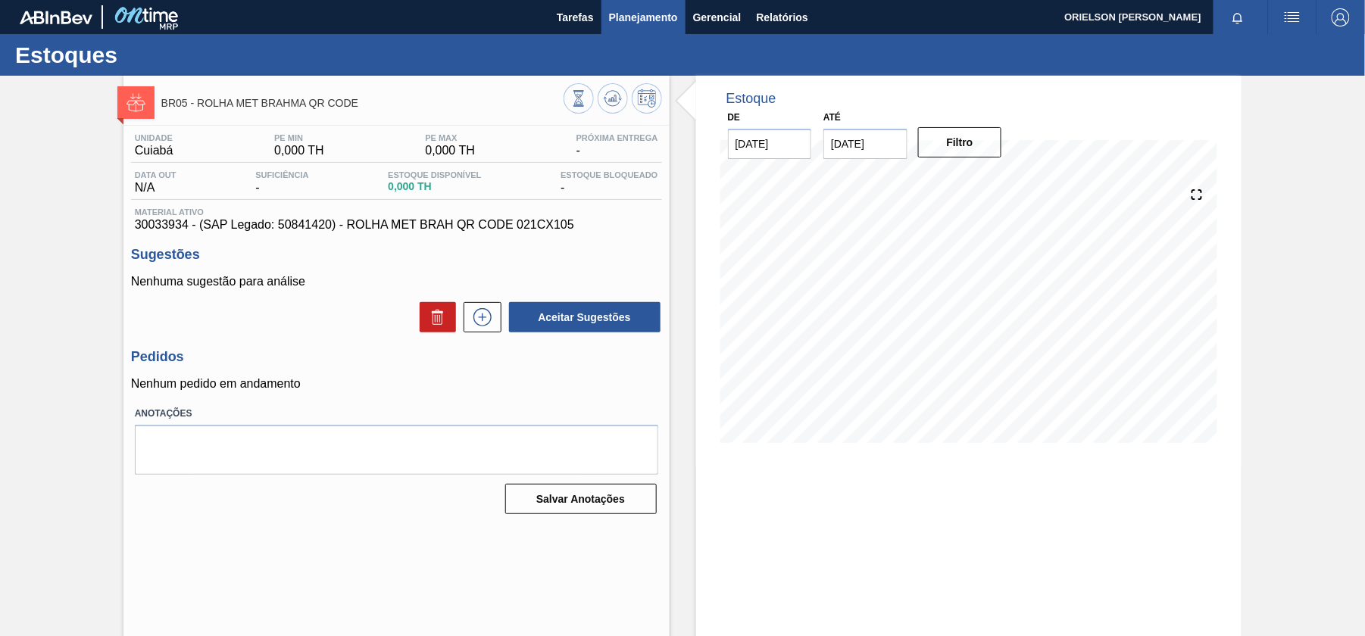
click at [627, 19] on span "Planejamento" at bounding box center [643, 17] width 69 height 18
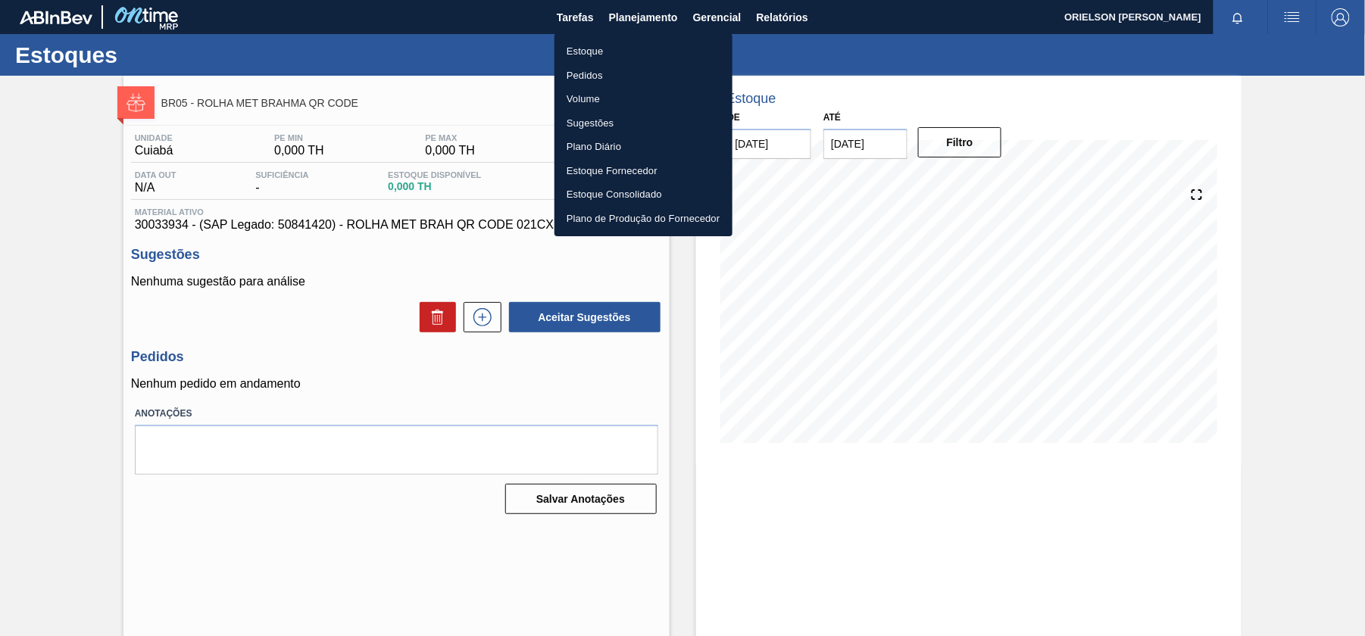
click at [646, 50] on li "Estoque" at bounding box center [643, 51] width 178 height 24
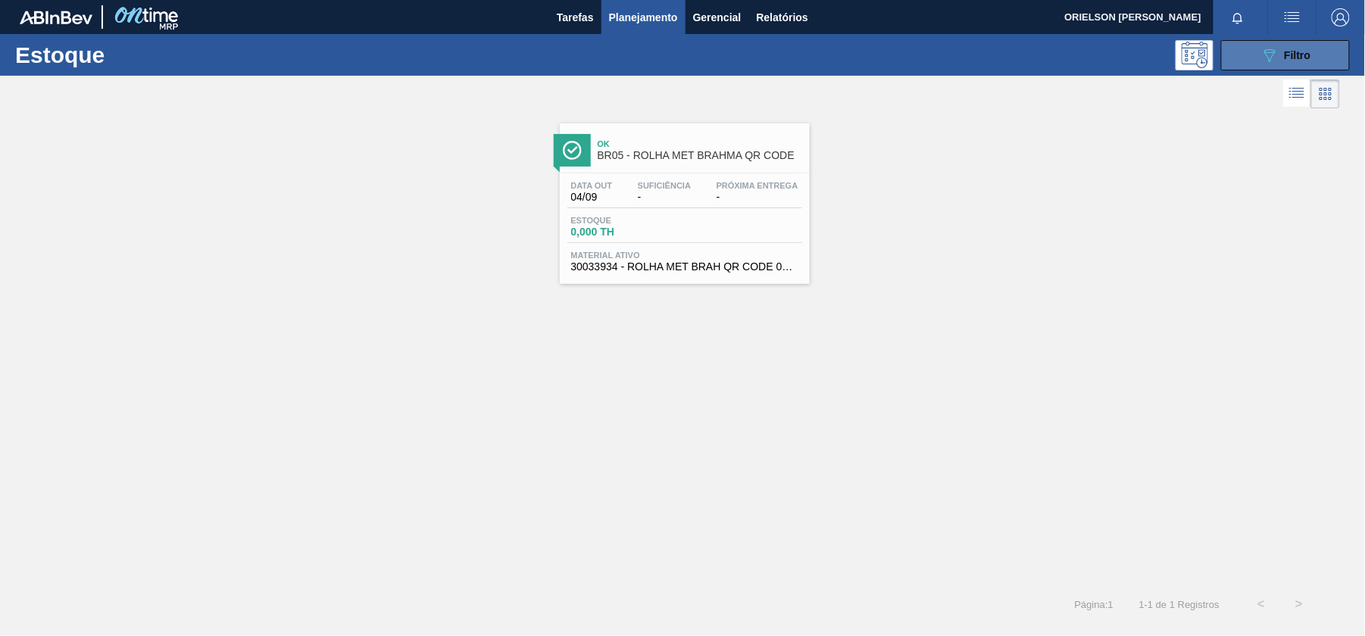
click at [1257, 64] on button "089F7B8B-B2A5-4AFE-B5C0-19BA573D28AC Filtro" at bounding box center [1285, 55] width 129 height 30
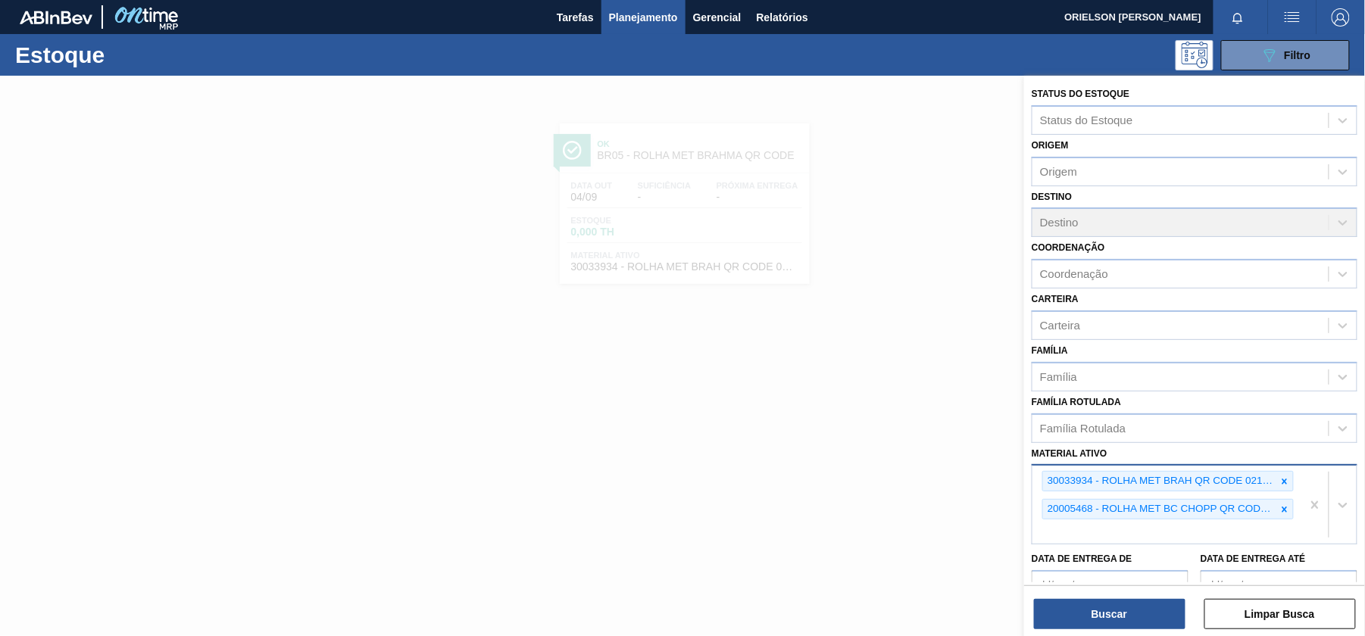
click at [1256, 530] on div "30033934 - ROLHA MET BRAH QR CODE 021CX105 20005468 - ROLHA MET [PERSON_NAME] Q…" at bounding box center [1166, 505] width 269 height 78
paste ativo "Rolha"
type ativo "Rolha"
drag, startPoint x: 1256, startPoint y: 530, endPoint x: 1043, endPoint y: 541, distance: 213.1
click at [1043, 541] on div "30033934 - ROLHA MET BRAH QR CODE 021CX105 20005468 - ROLHA MET [PERSON_NAME] Q…" at bounding box center [1166, 505] width 269 height 78
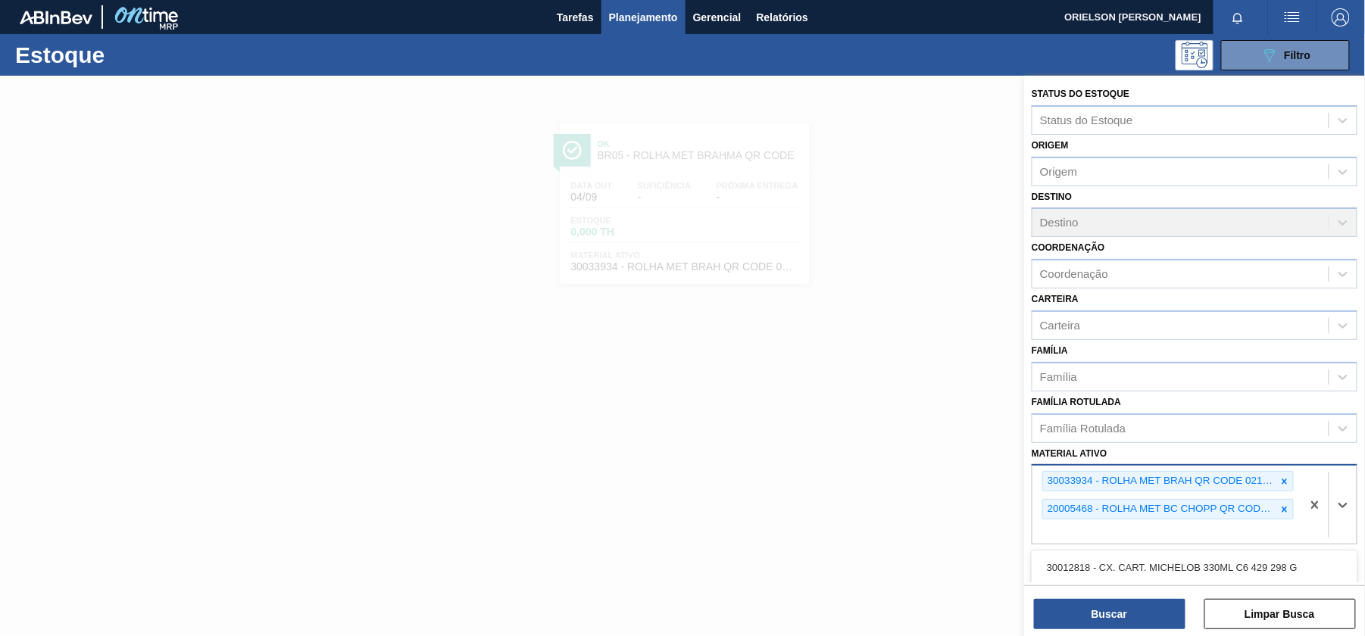
click at [1172, 525] on div "30033934 - ROLHA MET BRAH QR CODE 021CX105 20005468 - ROLHA MET [PERSON_NAME] Q…" at bounding box center [1166, 505] width 269 height 78
paste ativo "20005468"
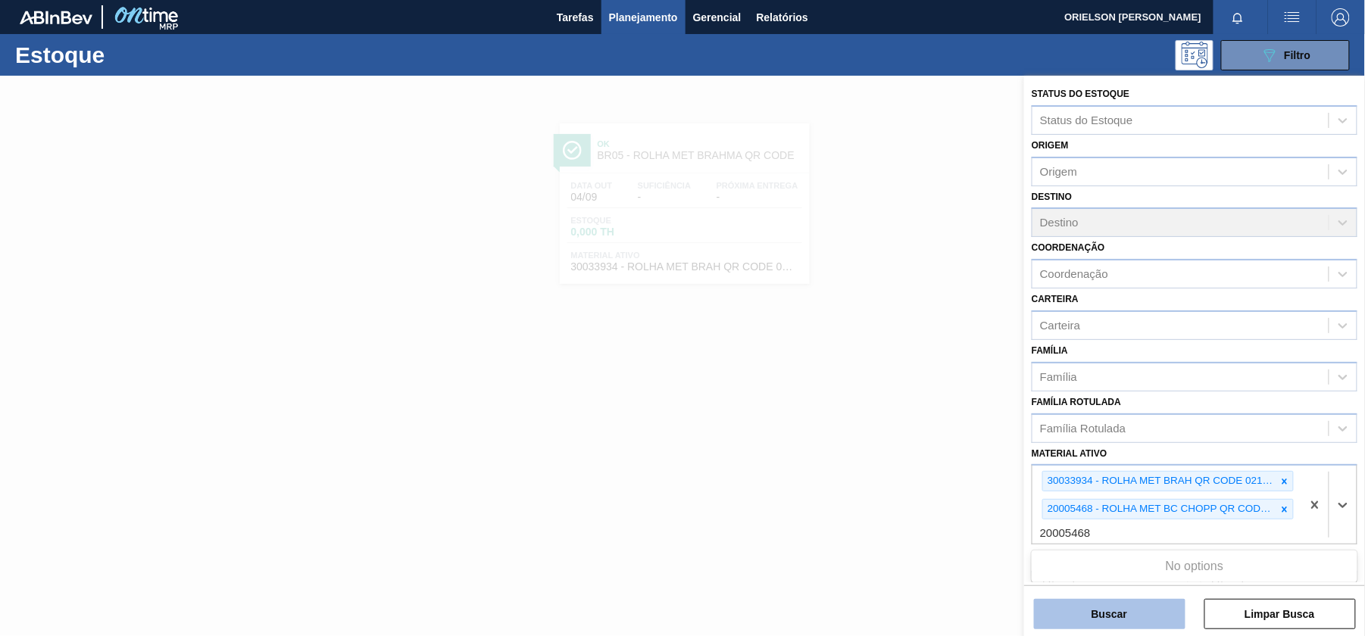
type ativo "20005468"
click at [1167, 609] on button "Buscar" at bounding box center [1109, 614] width 151 height 30
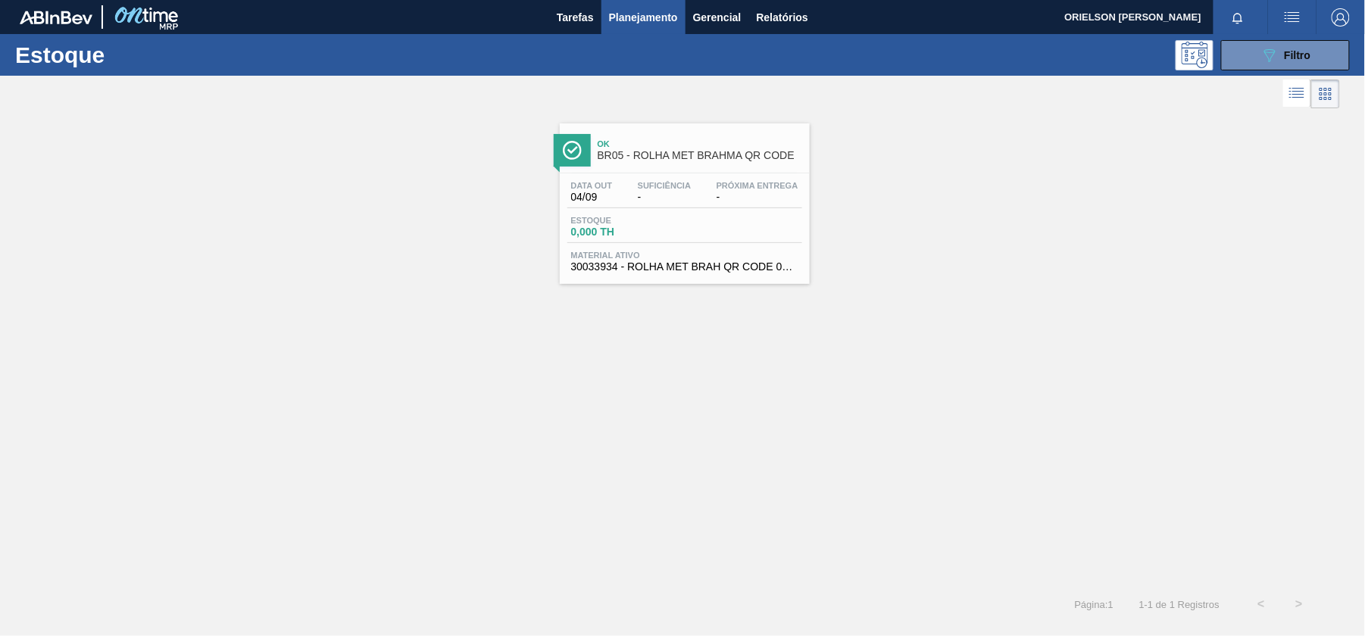
click at [752, 225] on div "Estoque 0,000 TH" at bounding box center [684, 229] width 235 height 27
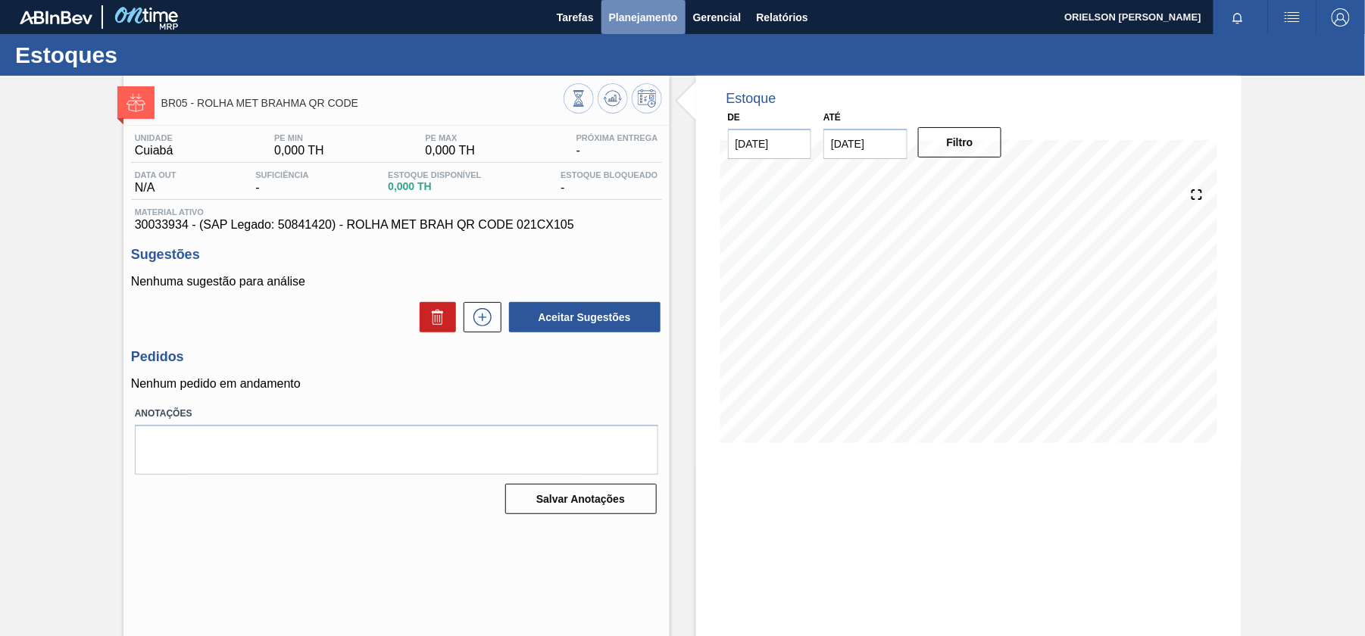
click at [653, 14] on span "Planejamento" at bounding box center [643, 17] width 69 height 18
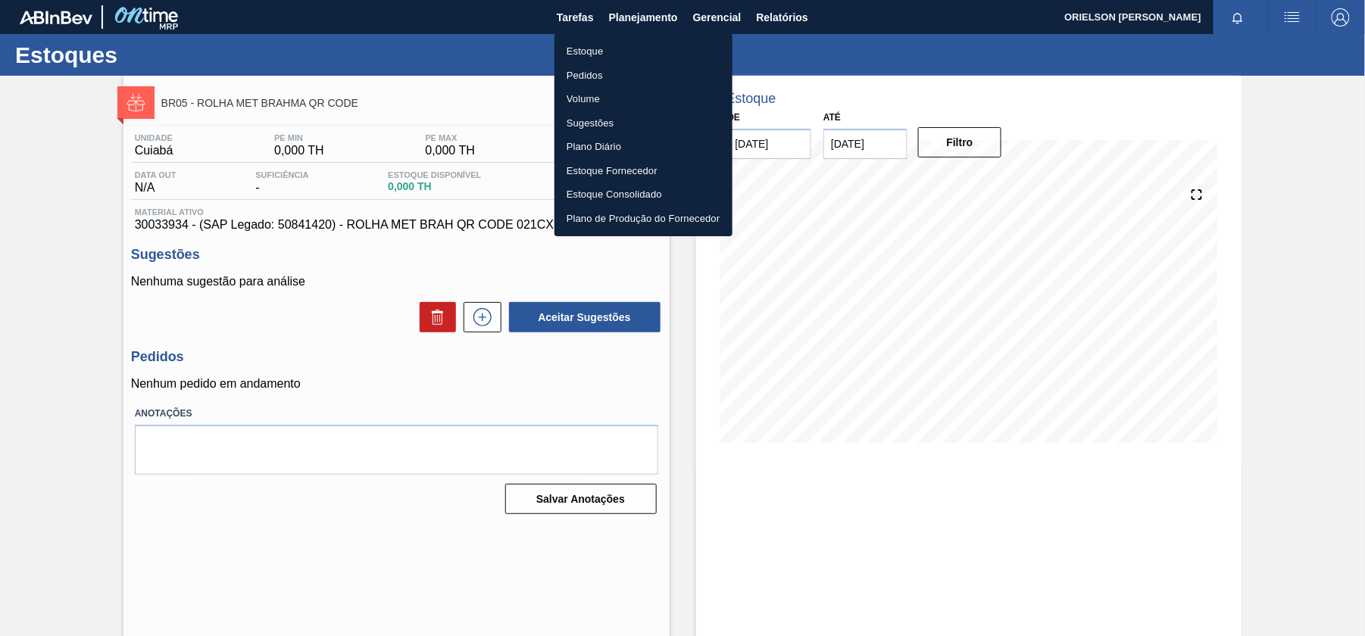
click at [651, 35] on ul "Estoque Pedidos Volume Sugestões Plano Diário Estoque Fornecedor Estoque Consol…" at bounding box center [643, 134] width 178 height 203
click at [642, 47] on li "Estoque" at bounding box center [643, 51] width 178 height 24
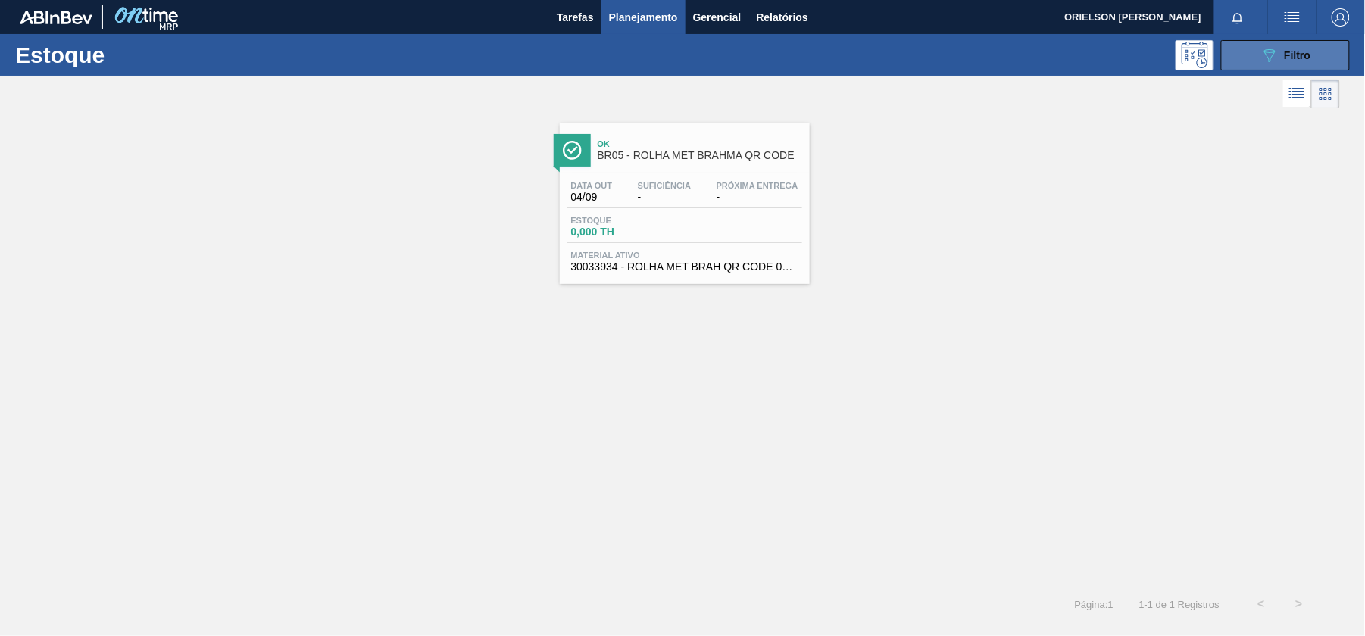
click at [1267, 44] on button "089F7B8B-B2A5-4AFE-B5C0-19BA573D28AC Filtro" at bounding box center [1285, 55] width 129 height 30
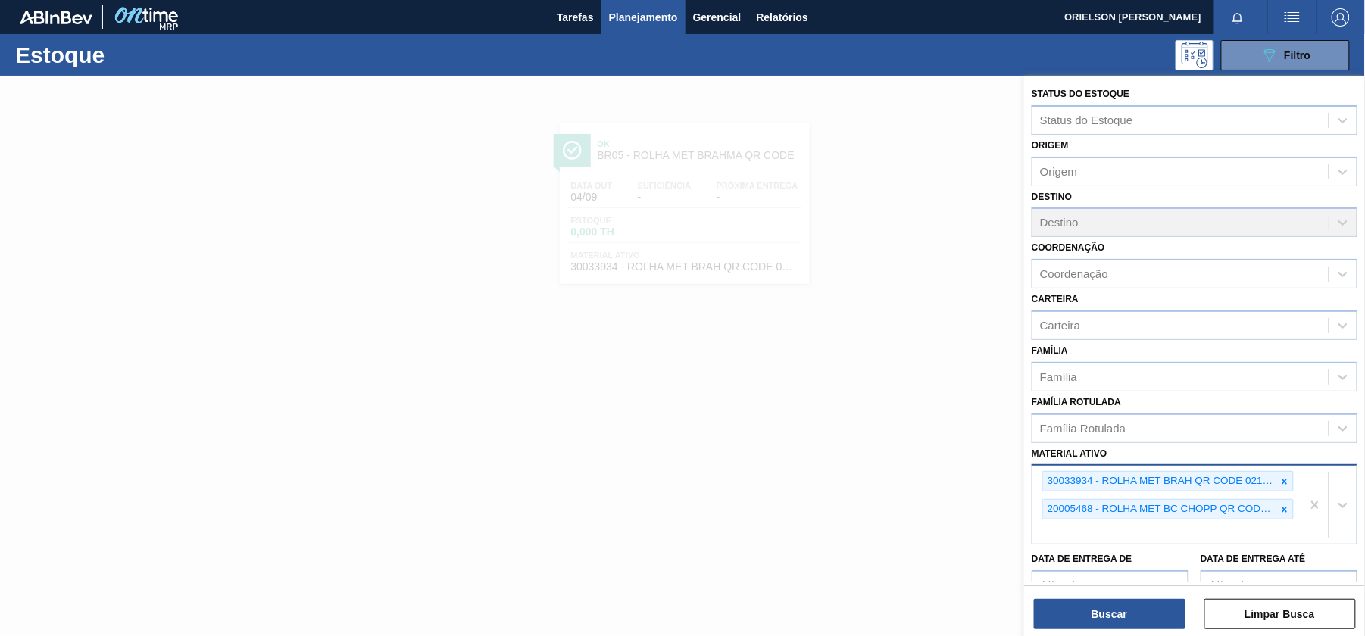
click at [1263, 522] on div "30033934 - ROLHA MET BRAH QR CODE 021CX105 20005468 - ROLHA MET [PERSON_NAME] Q…" at bounding box center [1166, 505] width 269 height 78
paste ativo "40012361"
type ativo "40012361"
